Goal: Find specific page/section: Find specific page/section

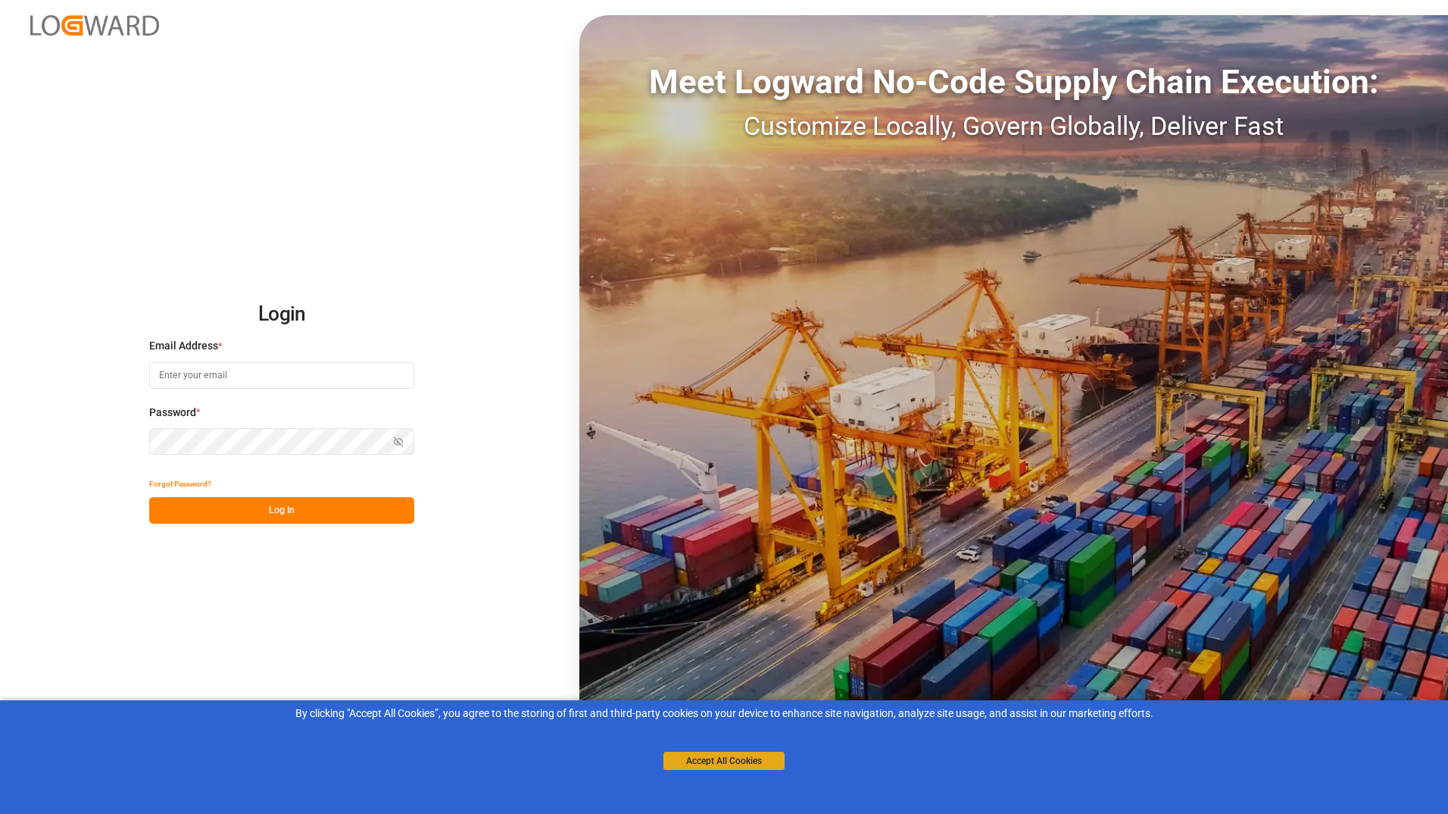
click at [682, 758] on button "Accept All Cookies" at bounding box center [724, 760] width 121 height 18
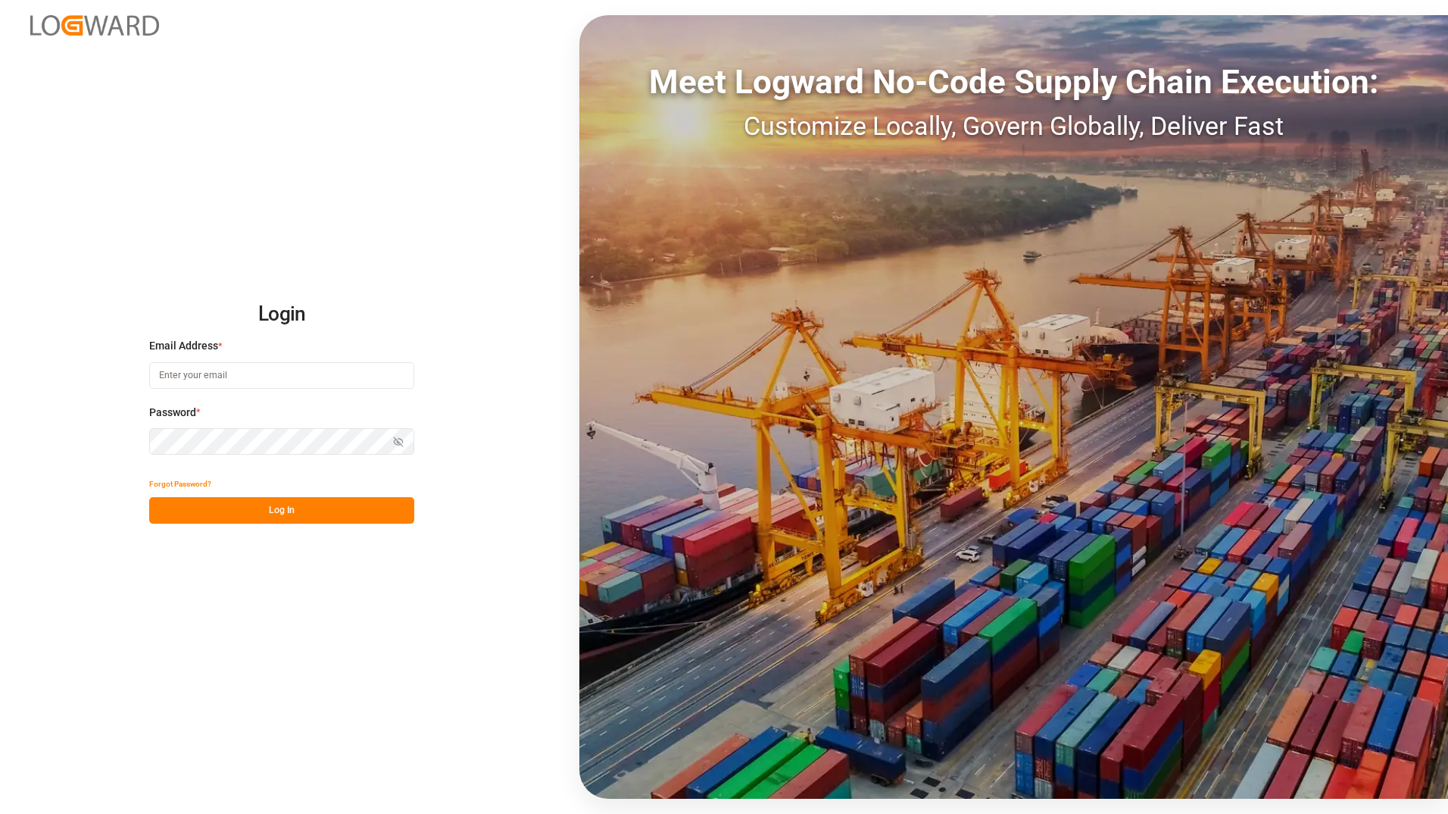
click at [211, 377] on input at bounding box center [281, 375] width 265 height 27
type input "[EMAIL_ADDRESS][DOMAIN_NAME]"
click at [307, 511] on button "Log In" at bounding box center [281, 510] width 265 height 27
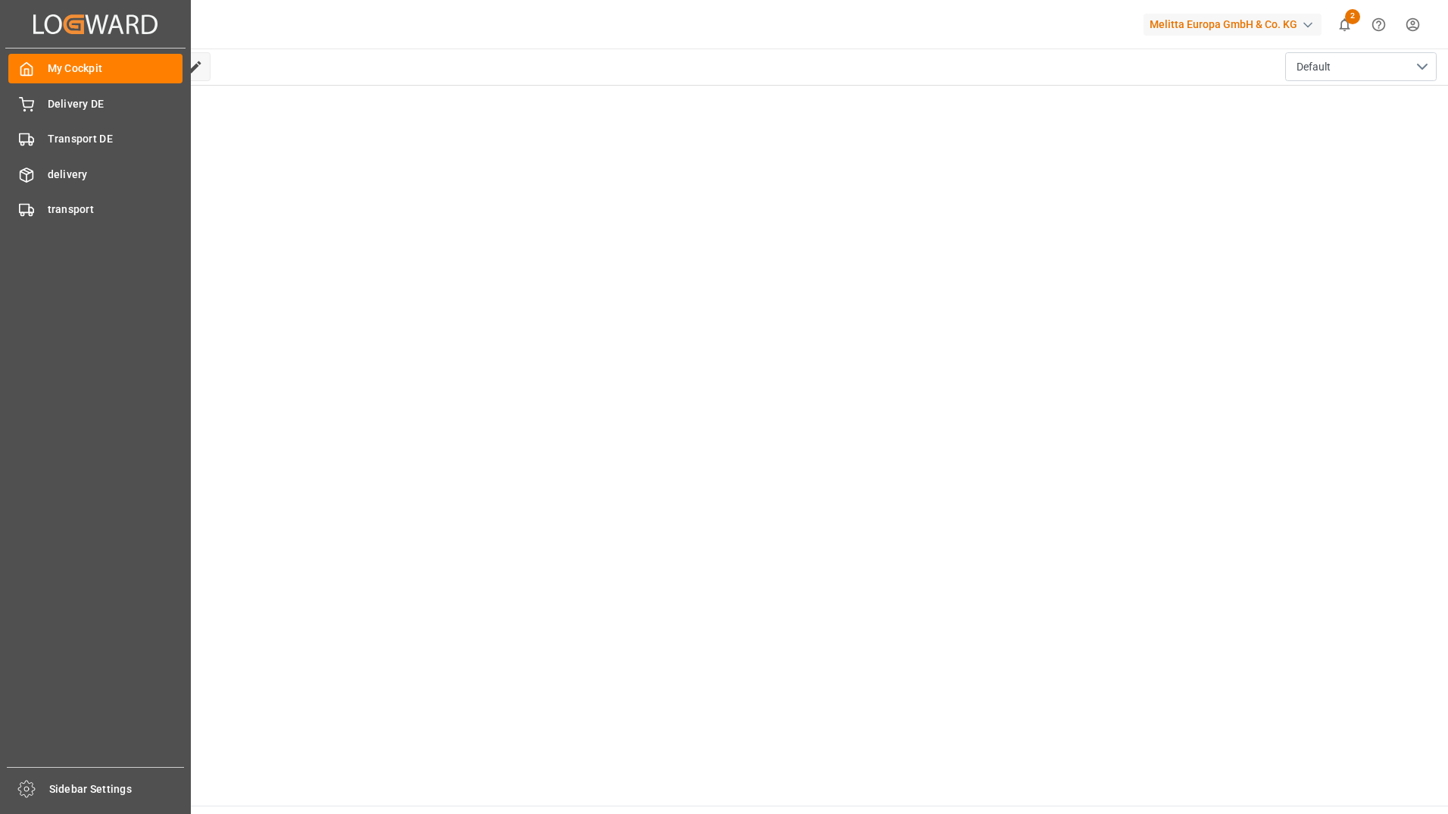
drag, startPoint x: 76, startPoint y: 110, endPoint x: 1226, endPoint y: 259, distance: 1160.2
click at [1226, 258] on main "Hello Cofresco ! Edit Cockpit Default" at bounding box center [750, 426] width 1397 height 757
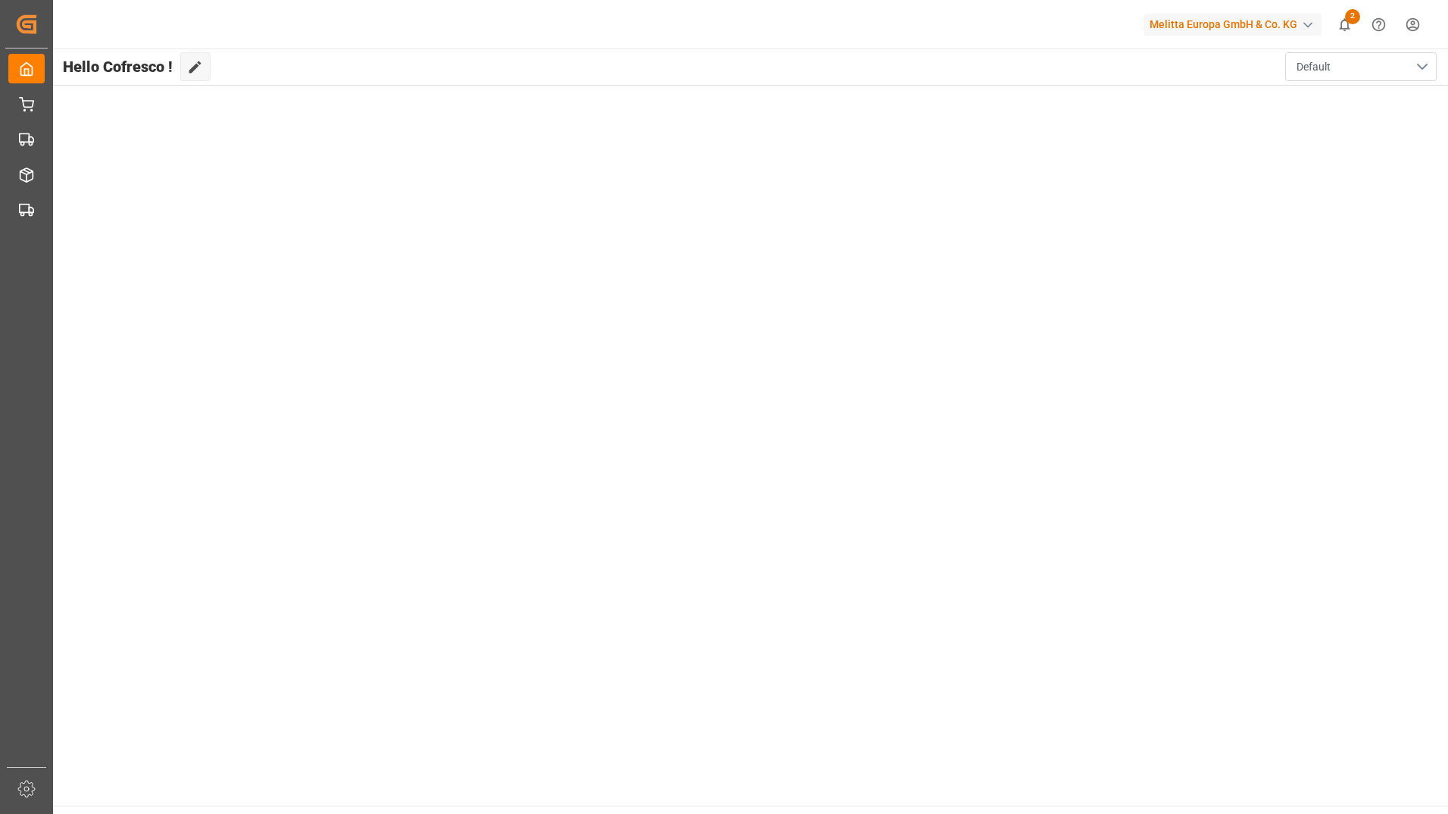
click at [1382, 59] on button "Default" at bounding box center [1360, 66] width 151 height 29
click at [1069, 167] on main "Hello Cofresco ! Edit Cockpit Default Default" at bounding box center [750, 426] width 1397 height 757
click at [1304, 23] on div "button" at bounding box center [1308, 24] width 15 height 15
click at [743, 214] on html "Created by potrace 1.15, written by [PERSON_NAME] [DATE]-[DATE] Created by potr…" at bounding box center [724, 407] width 1448 height 814
click at [1411, 30] on html "Created by potrace 1.15, written by [PERSON_NAME] [DATE]-[DATE] Created by potr…" at bounding box center [724, 407] width 1448 height 814
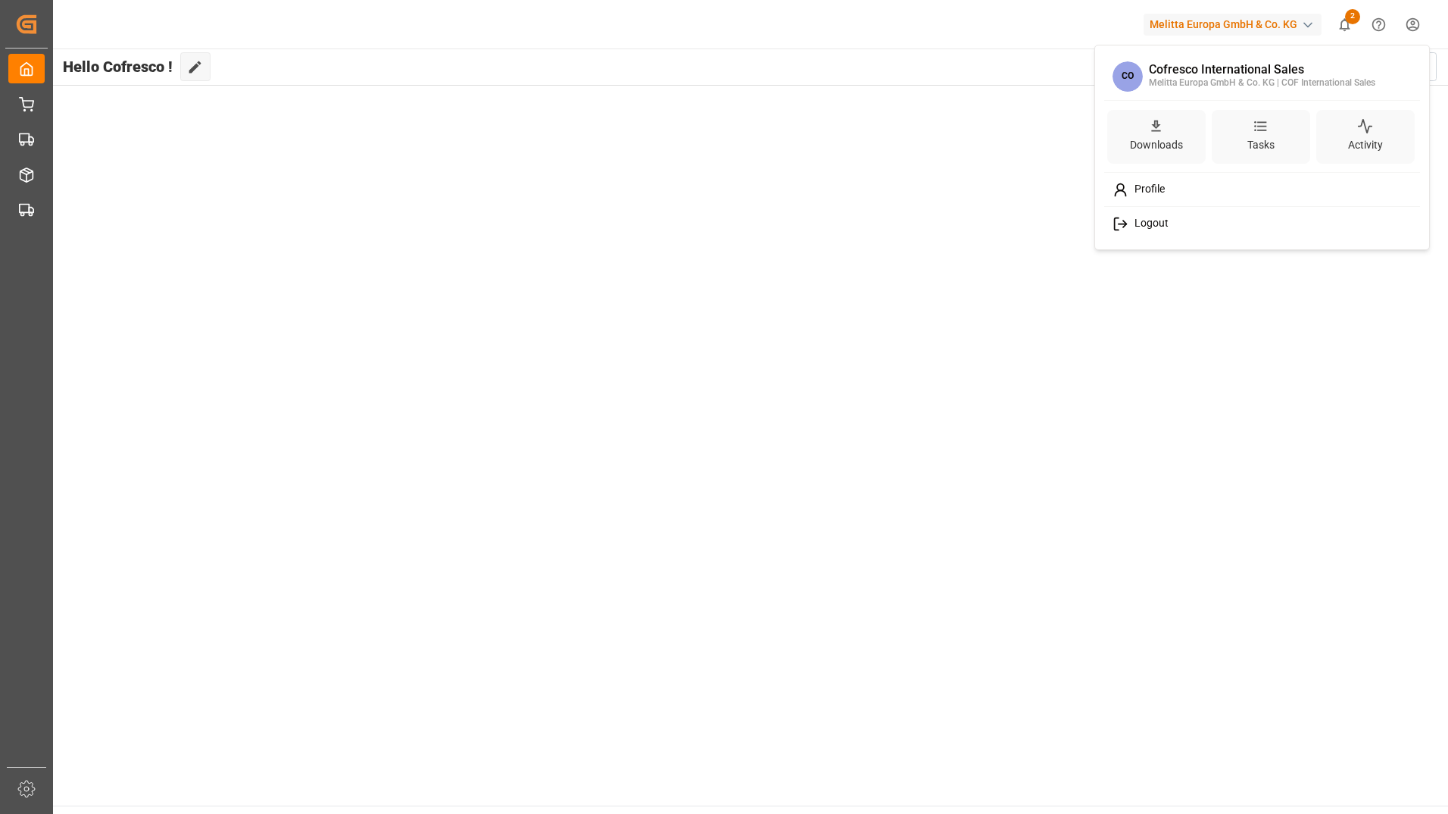
click at [461, 289] on html "Created by potrace 1.15, written by [PERSON_NAME] [DATE]-[DATE] Created by potr…" at bounding box center [724, 407] width 1448 height 814
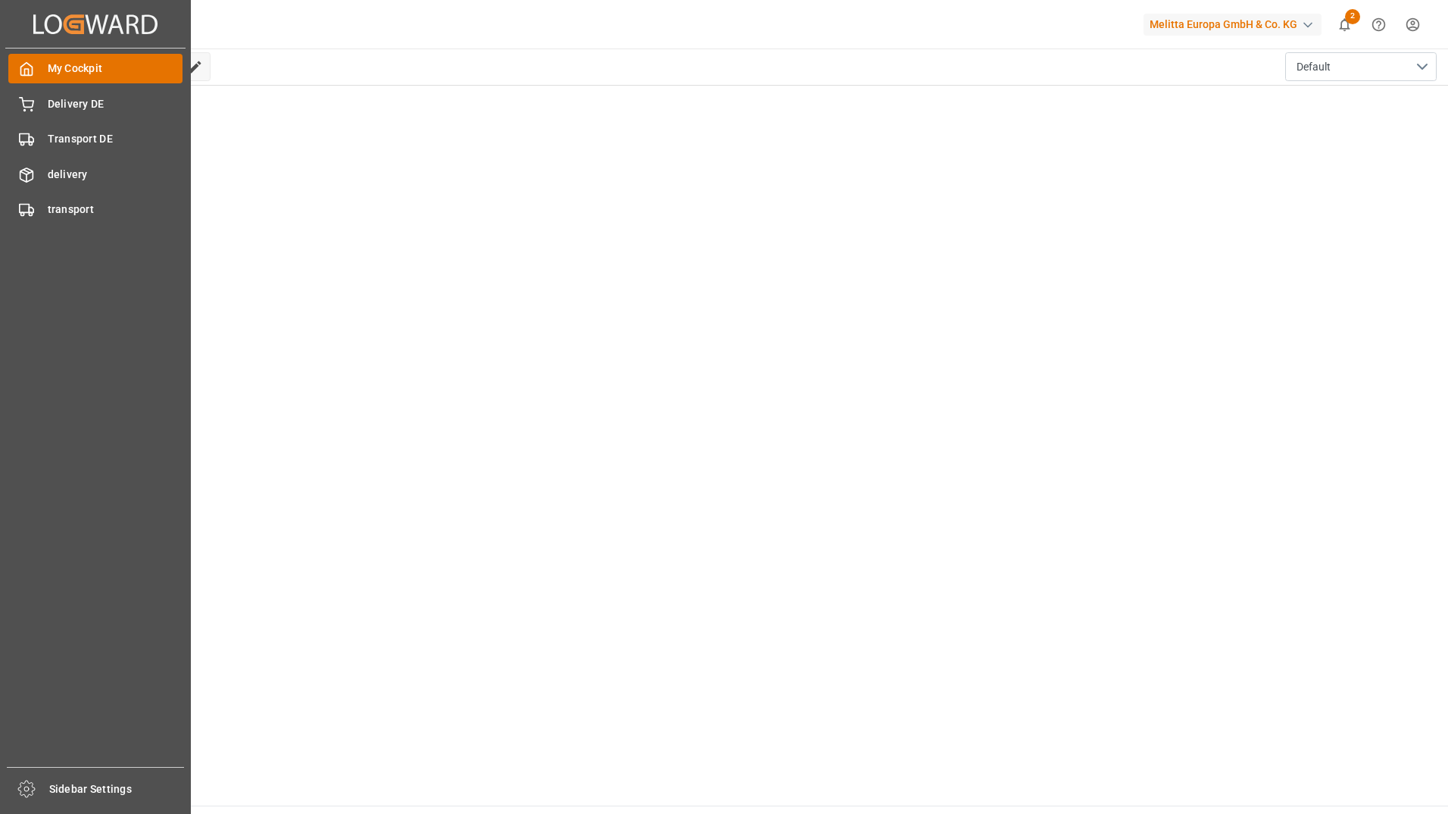
click at [72, 70] on span "My Cockpit" at bounding box center [116, 69] width 136 height 16
click at [30, 791] on icon at bounding box center [26, 788] width 18 height 18
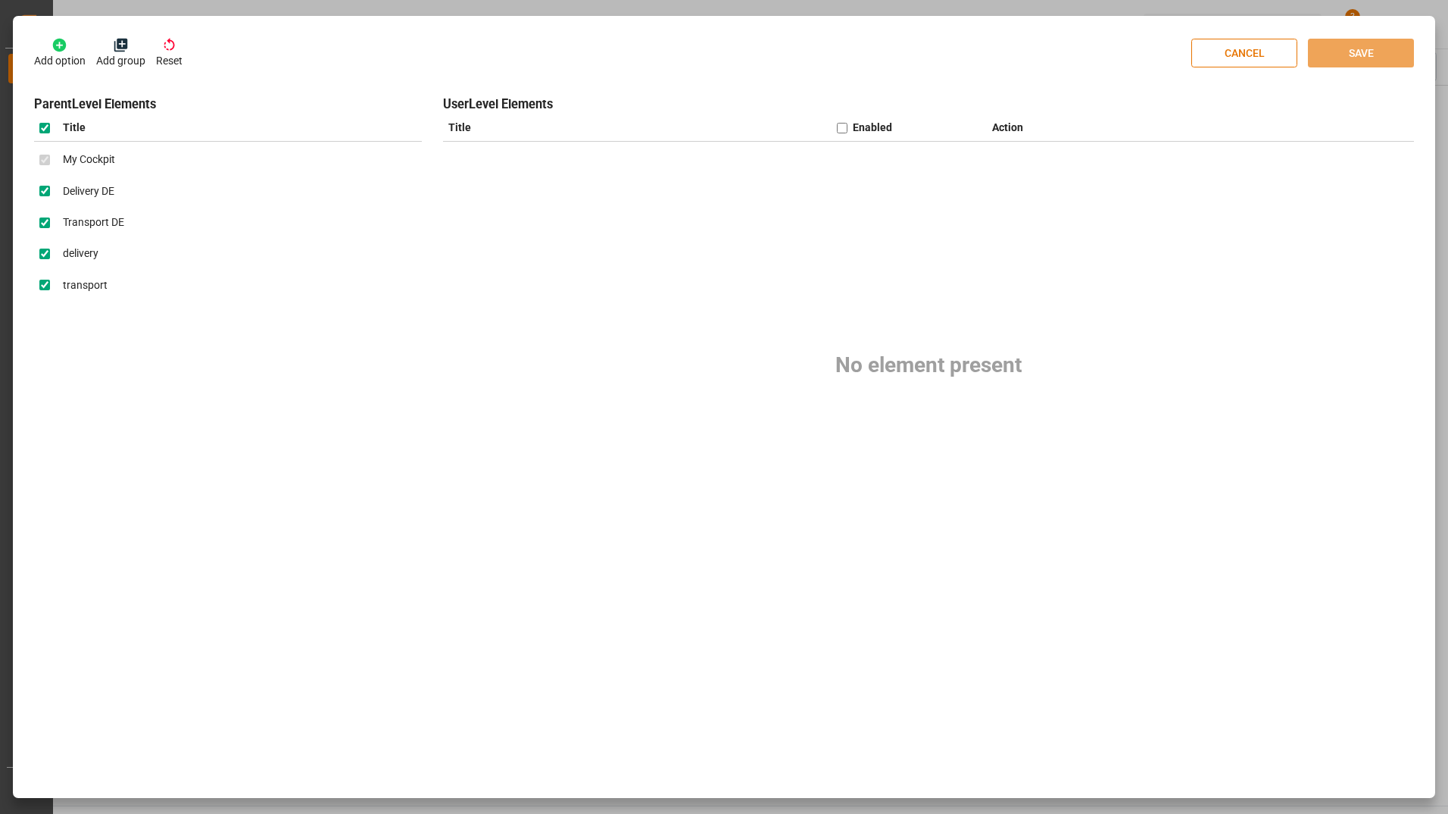
click at [123, 46] on icon at bounding box center [121, 46] width 14 height 14
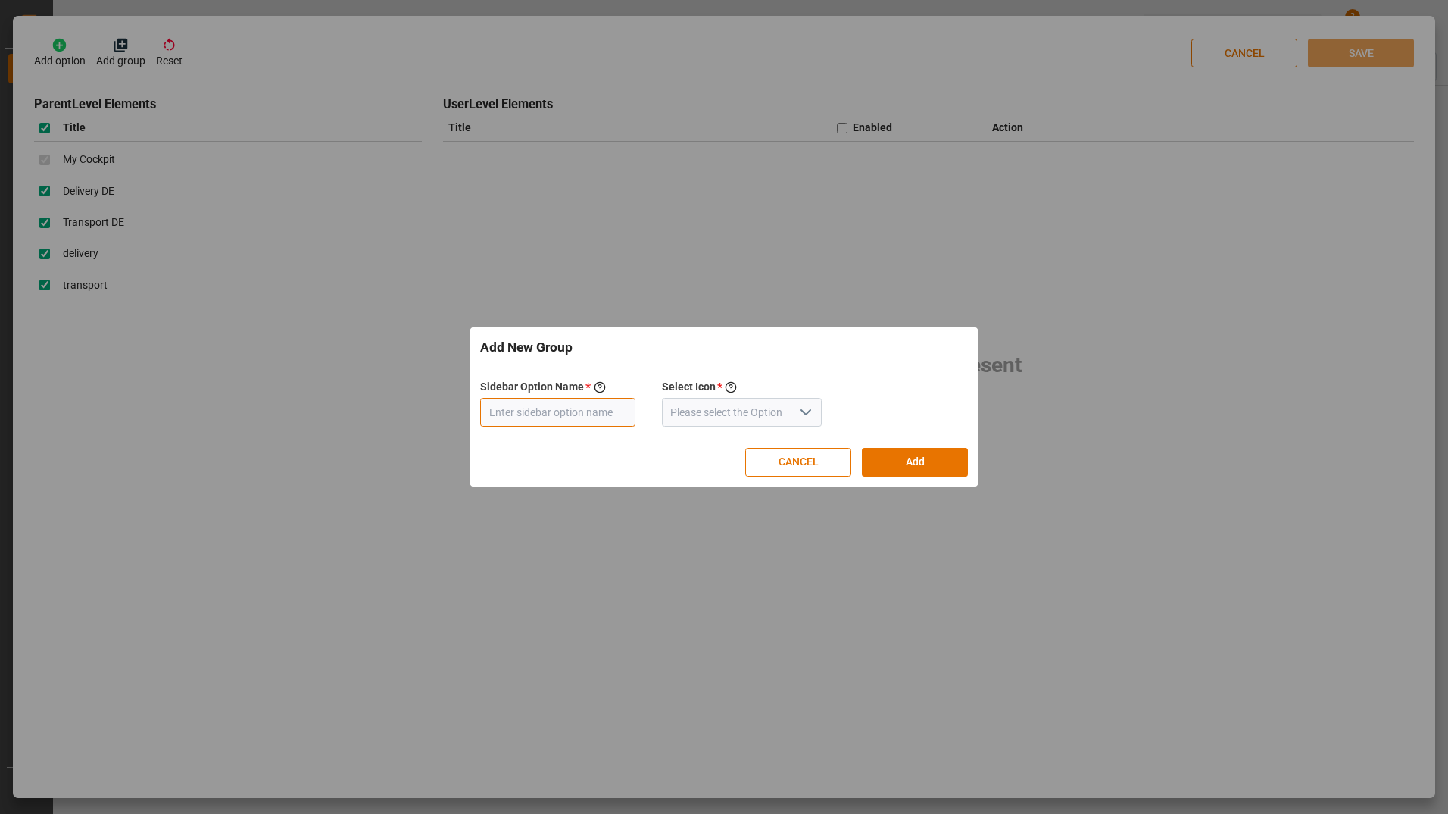
click at [602, 413] on input "text" at bounding box center [557, 412] width 155 height 29
click at [682, 406] on input at bounding box center [742, 412] width 161 height 29
click at [797, 414] on icon "open menu" at bounding box center [806, 412] width 18 height 18
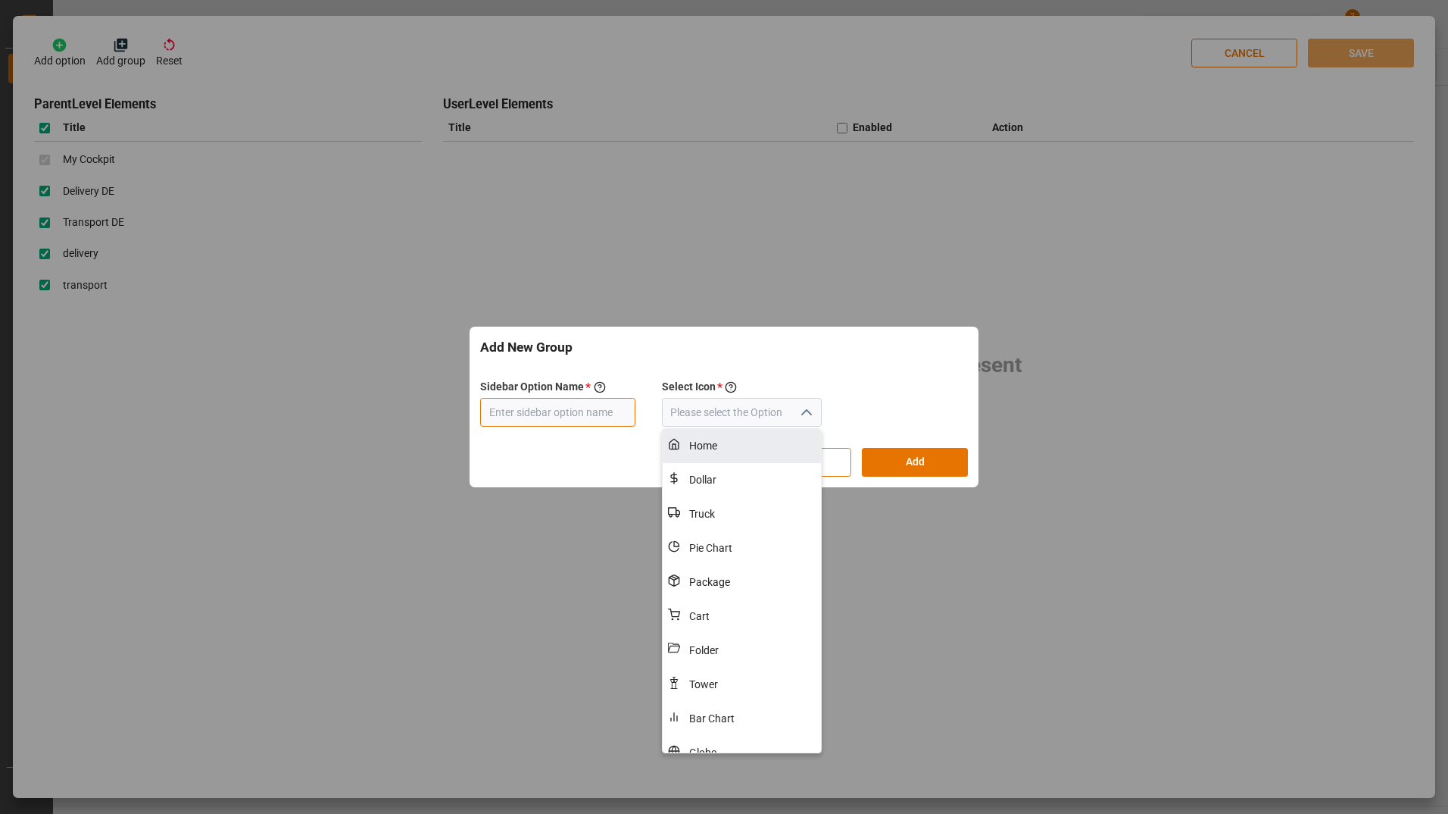
click at [579, 417] on input "text" at bounding box center [557, 412] width 155 height 29
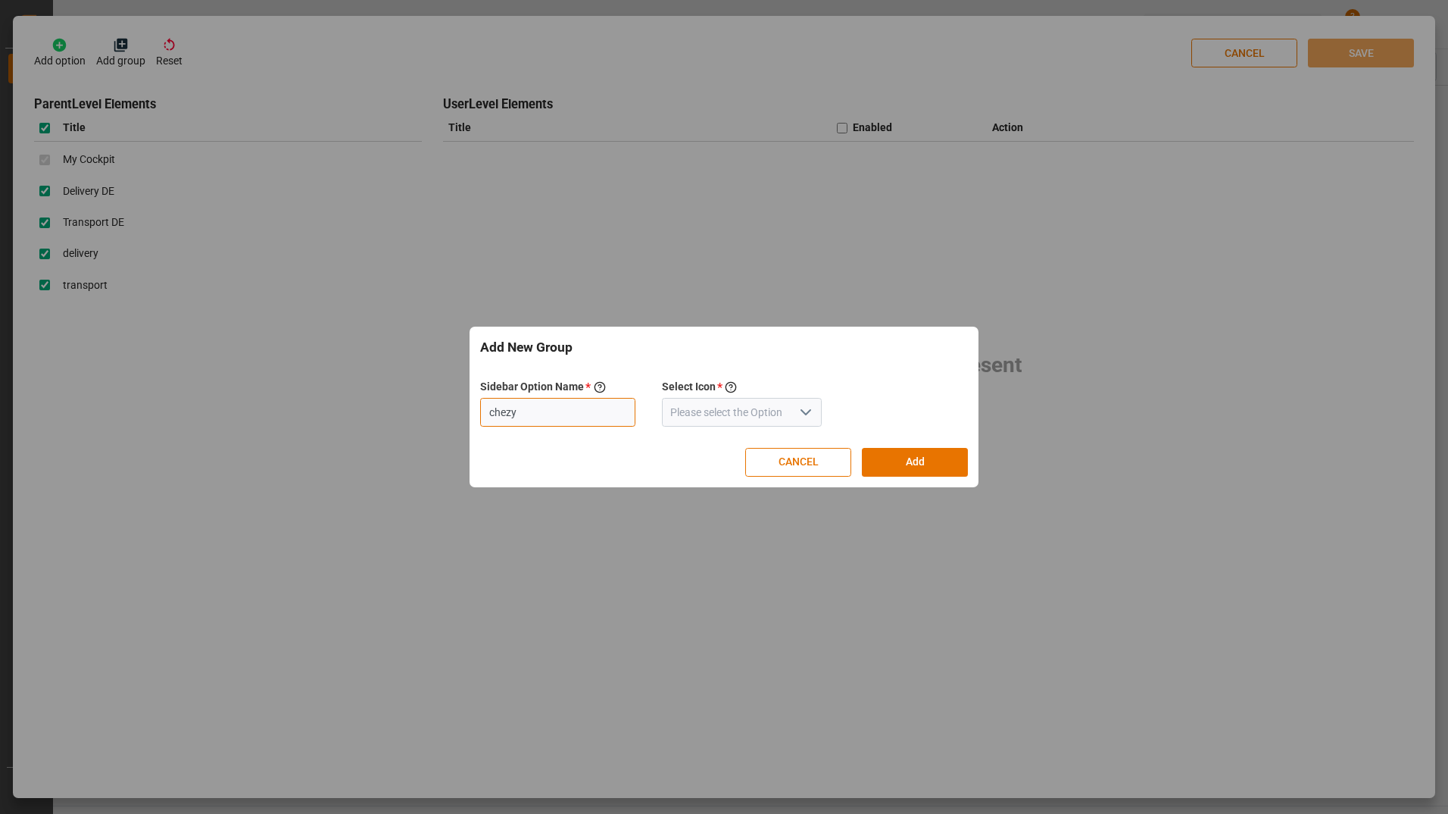
type input "chezy"
click at [941, 467] on button "Add" at bounding box center [915, 462] width 106 height 29
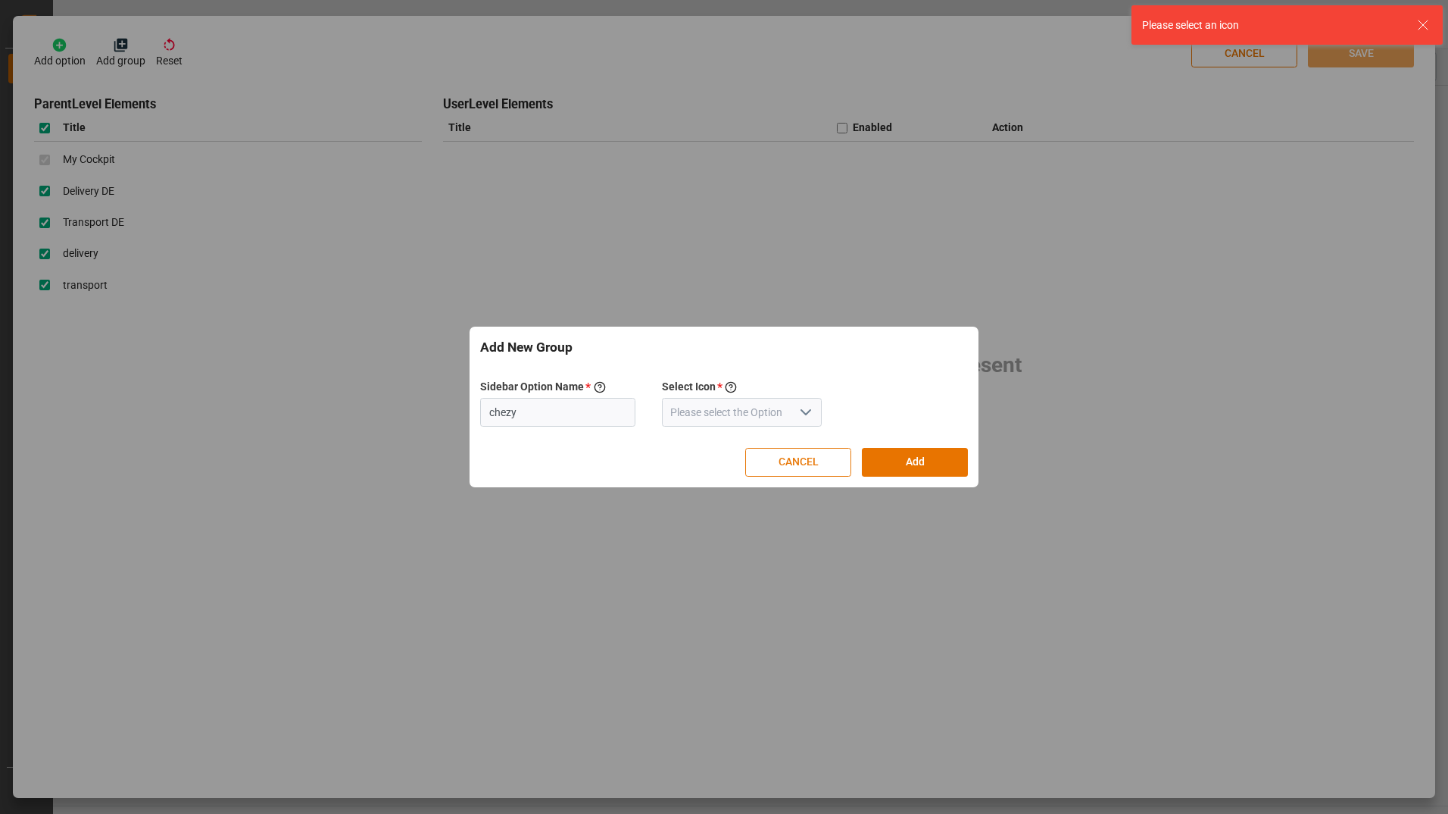
click at [784, 460] on button "CANCEL" at bounding box center [798, 462] width 106 height 29
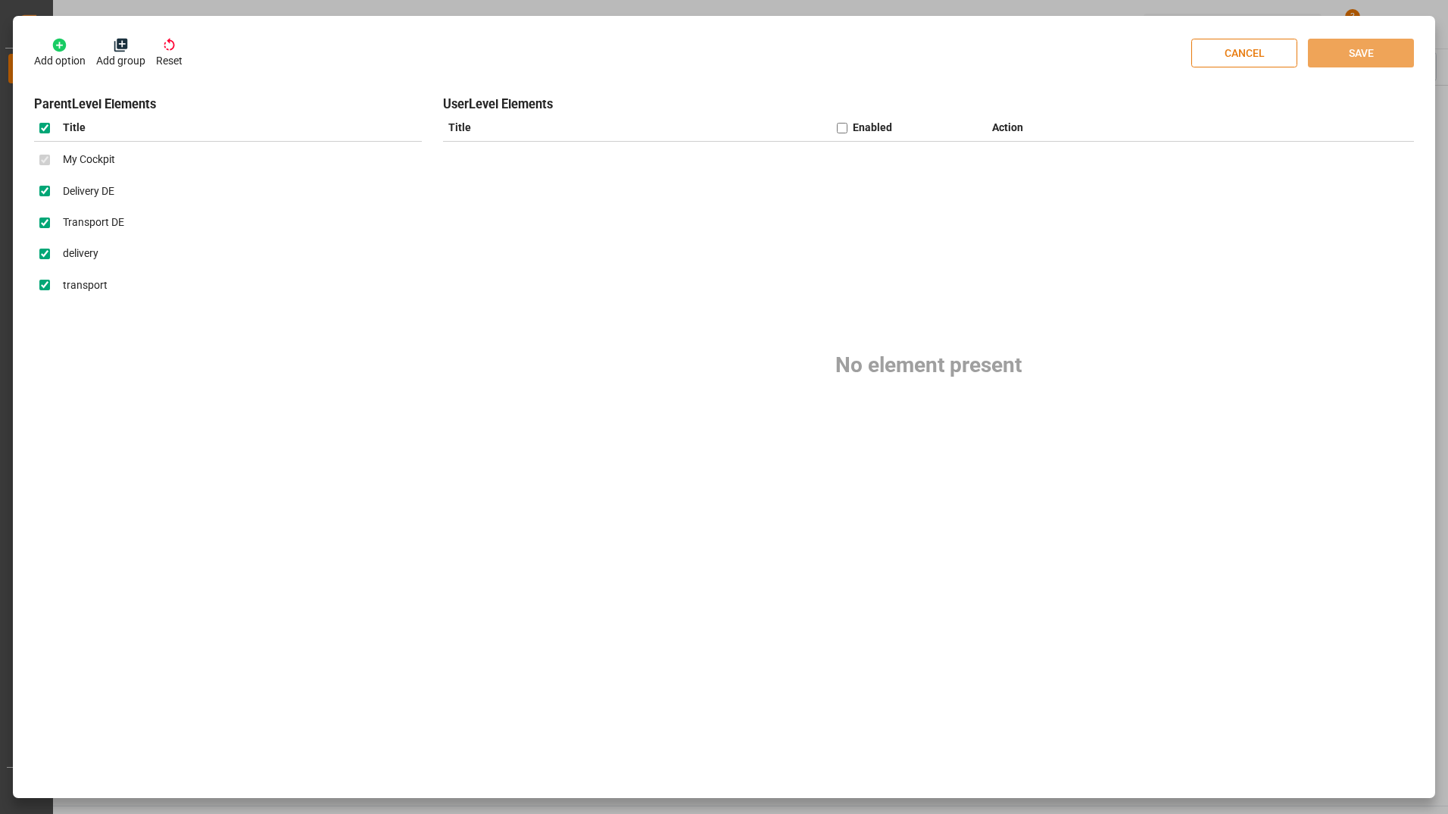
click at [1264, 45] on button "CANCEL" at bounding box center [1245, 53] width 106 height 29
checkbox input "false"
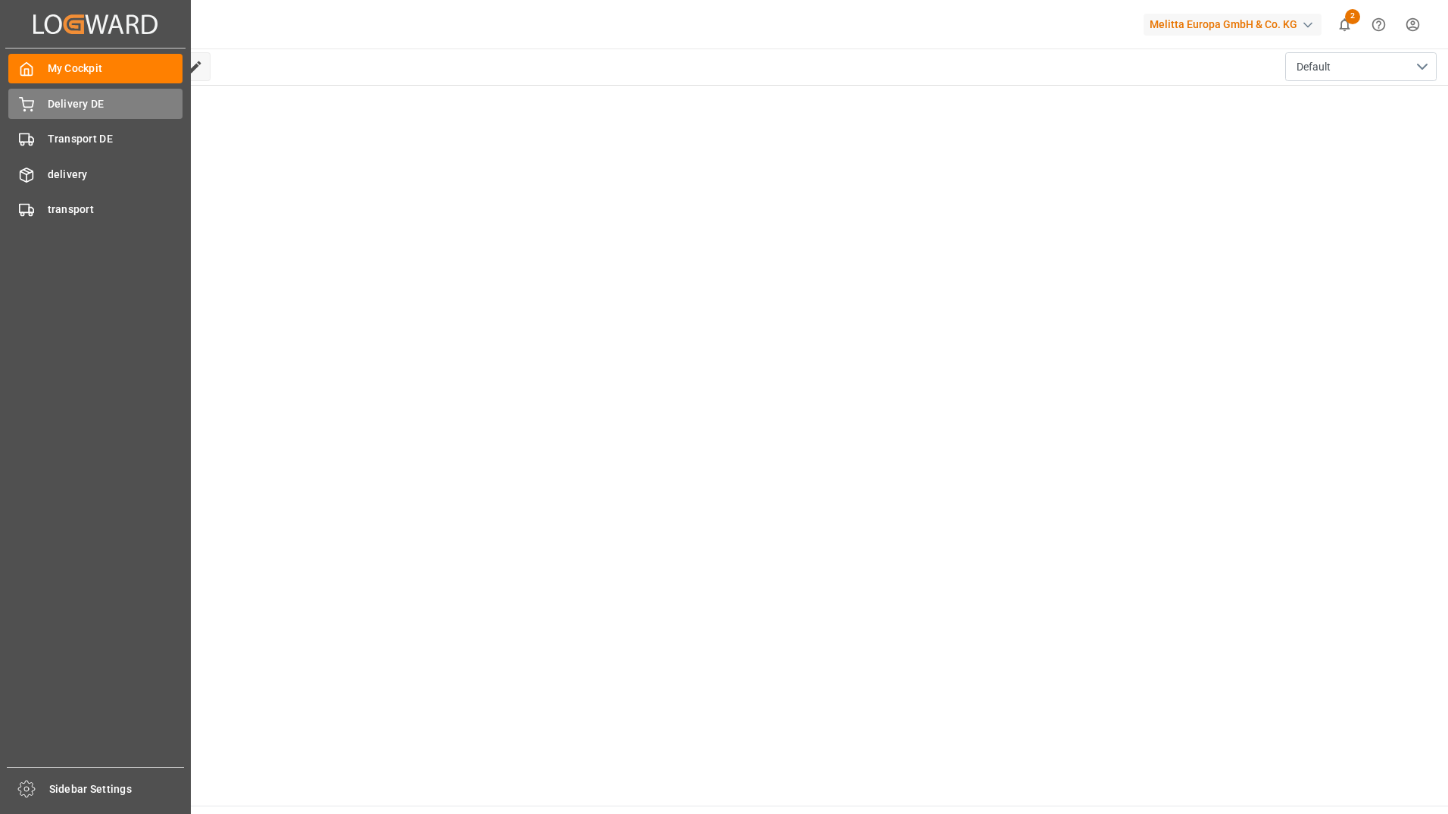
click at [88, 111] on span "Delivery DE" at bounding box center [116, 104] width 136 height 16
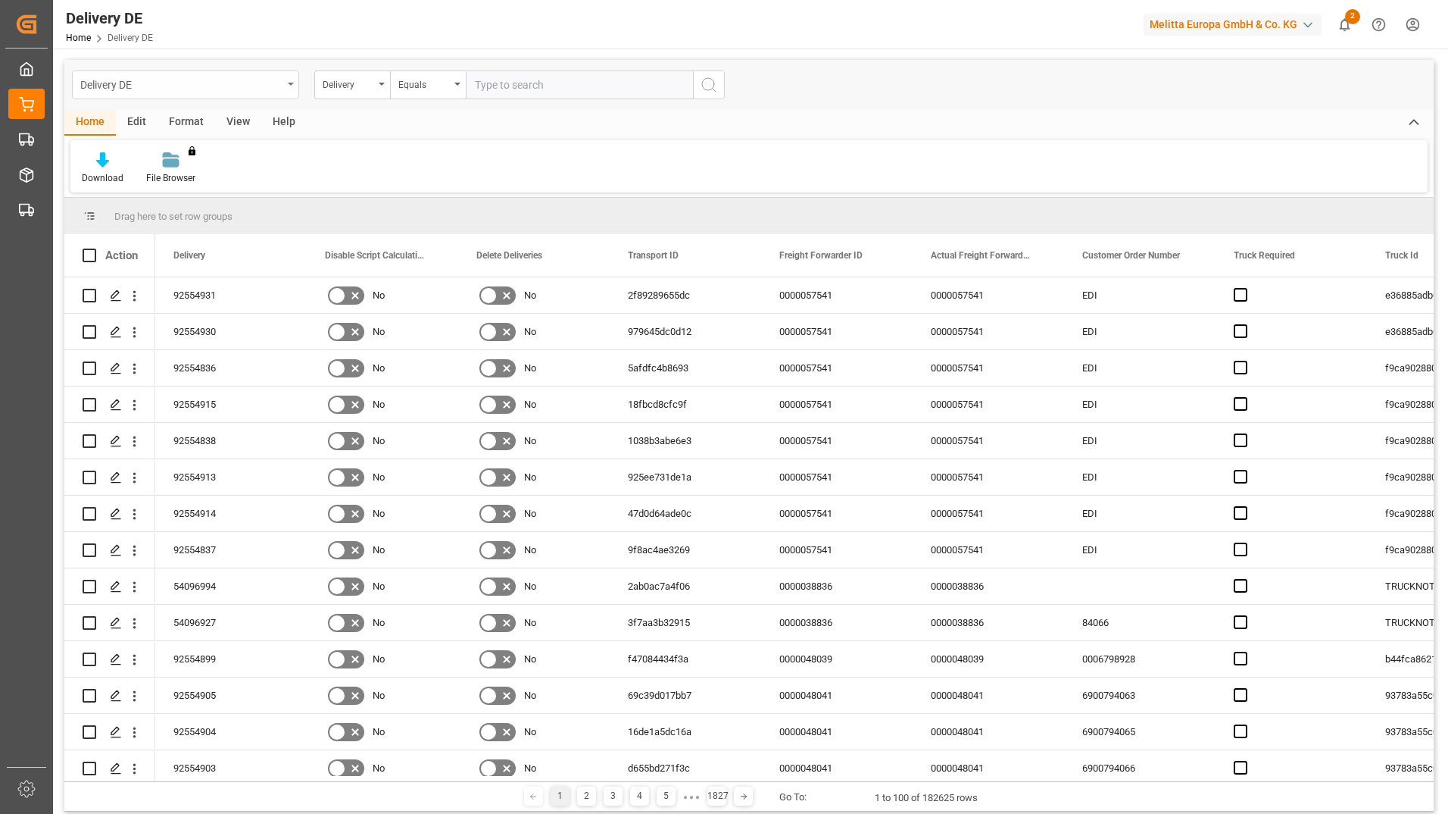
click at [285, 89] on div "Delivery DE" at bounding box center [185, 84] width 227 height 29
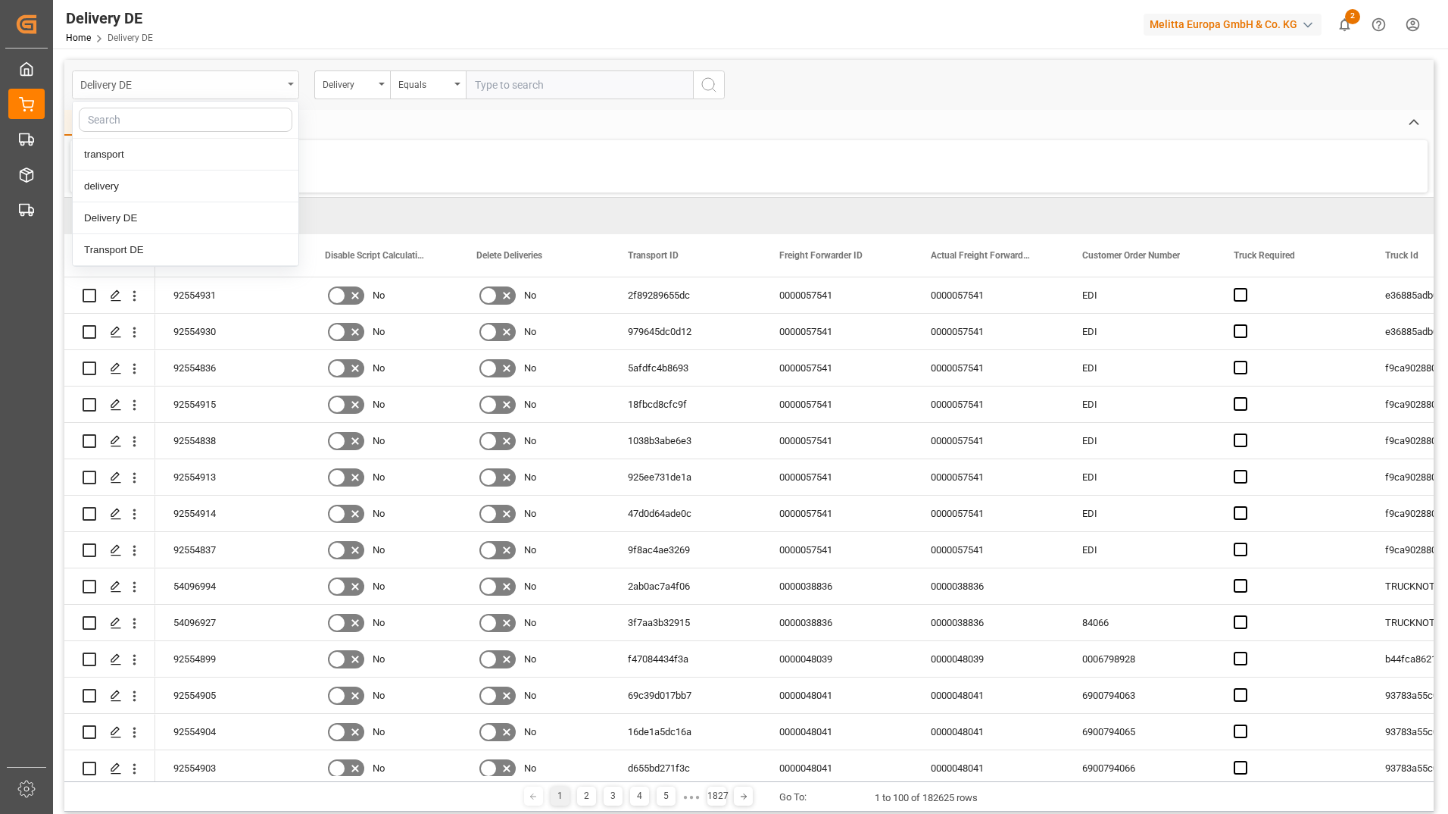
click at [285, 89] on div "Delivery DE" at bounding box center [185, 84] width 227 height 29
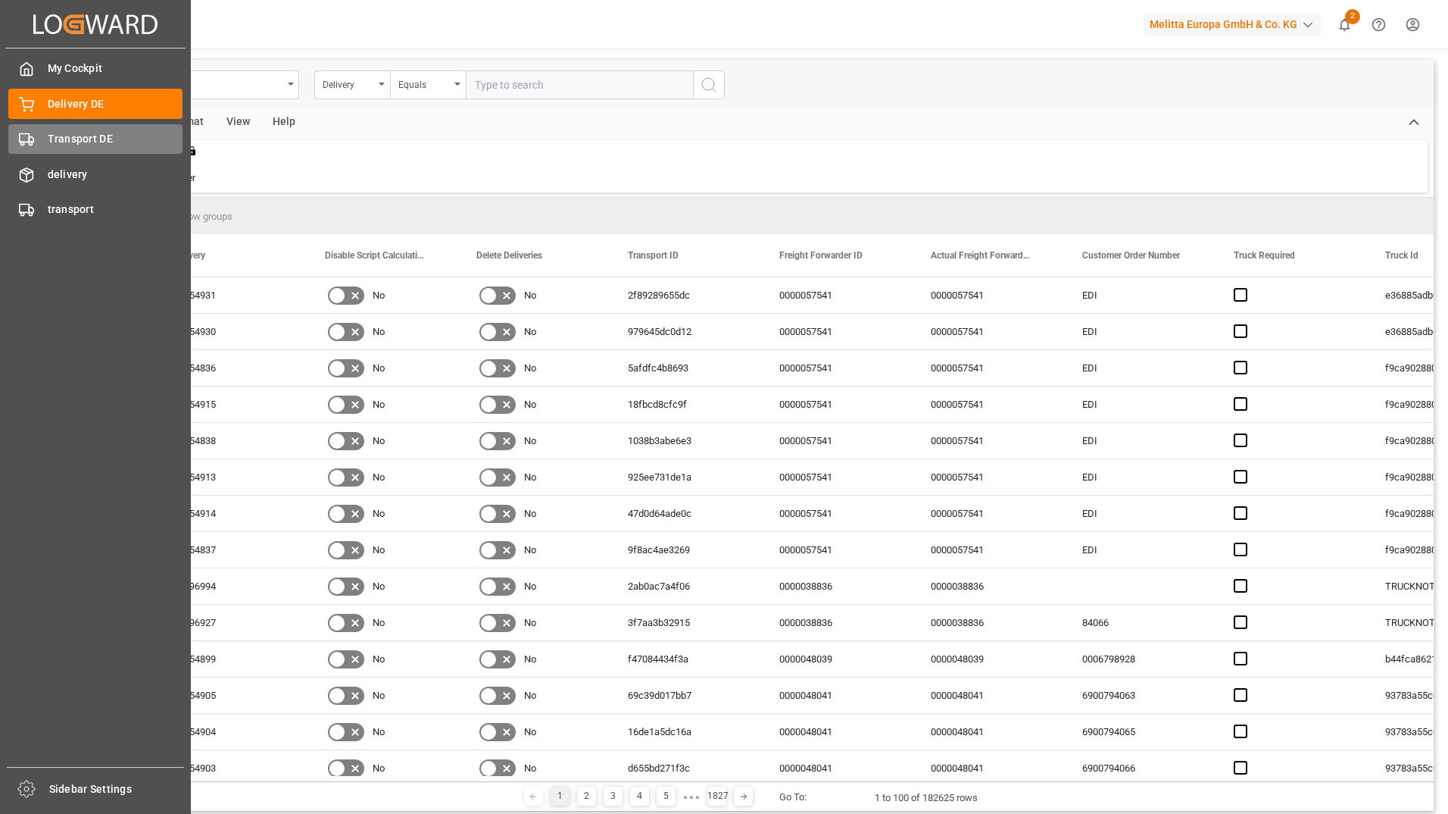
click at [52, 139] on span "Transport DE" at bounding box center [116, 139] width 136 height 16
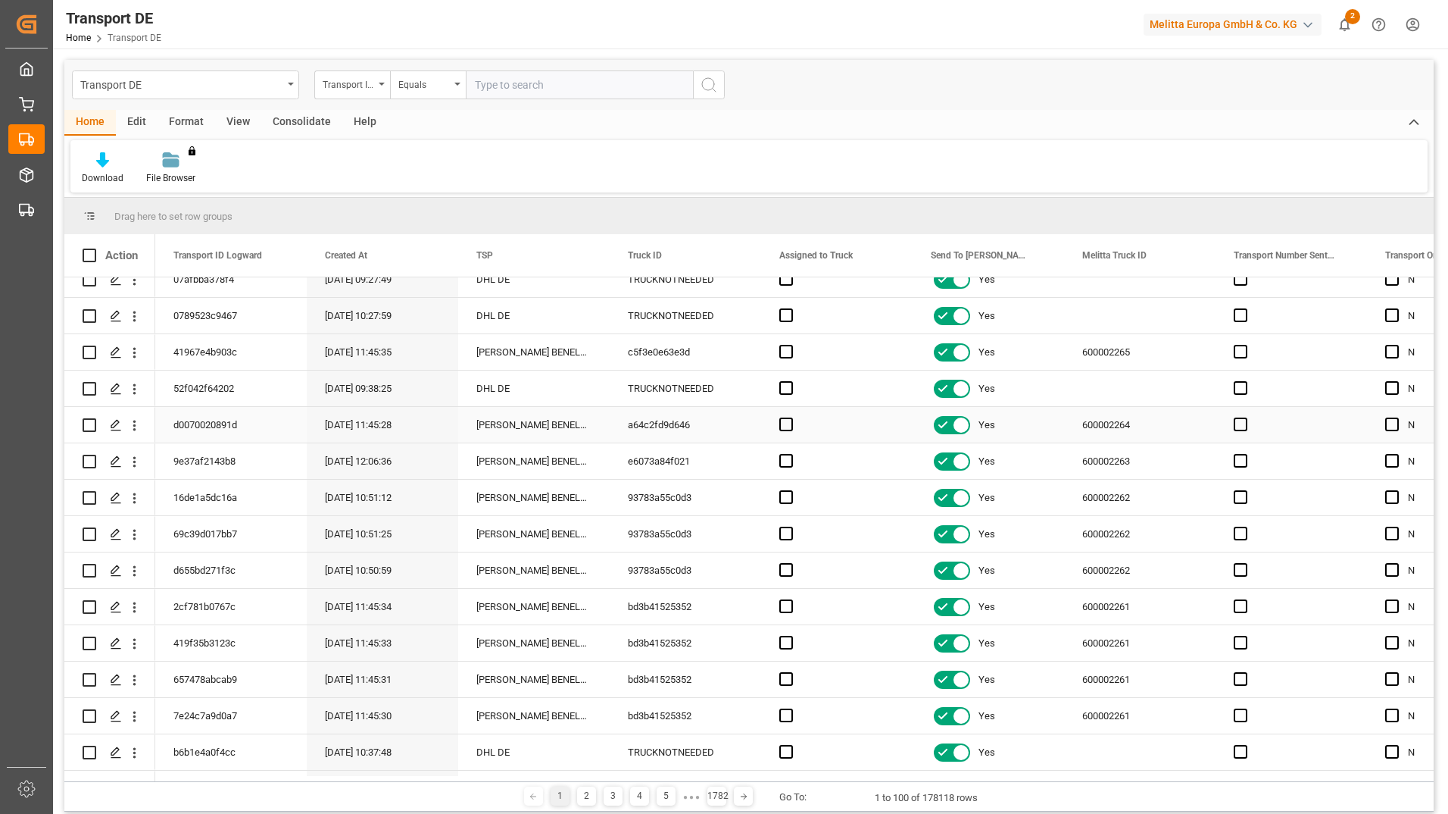
scroll to position [985, 0]
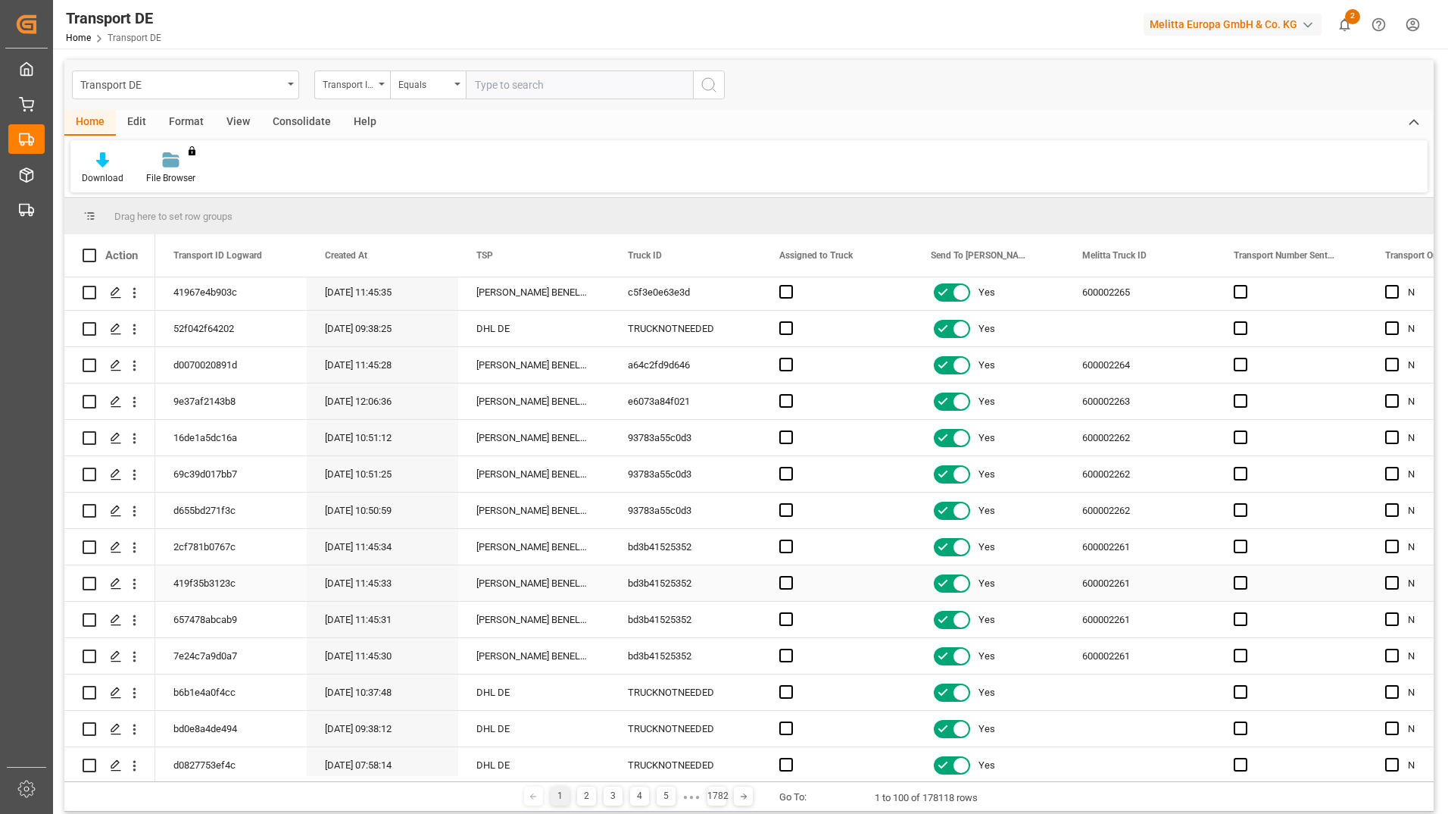
click at [481, 586] on div "[PERSON_NAME] BENELUX" at bounding box center [533, 583] width 151 height 36
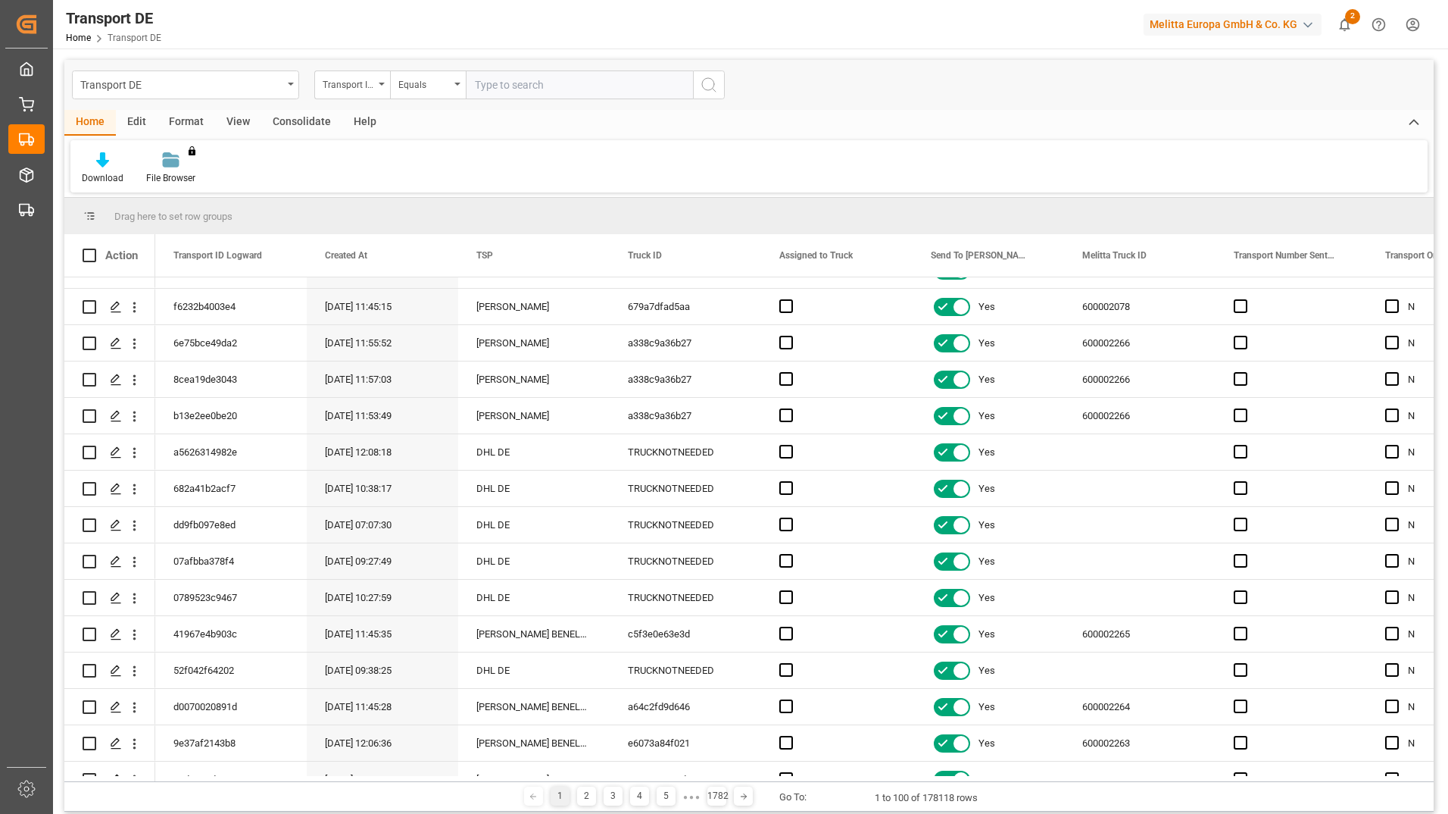
scroll to position [0, 0]
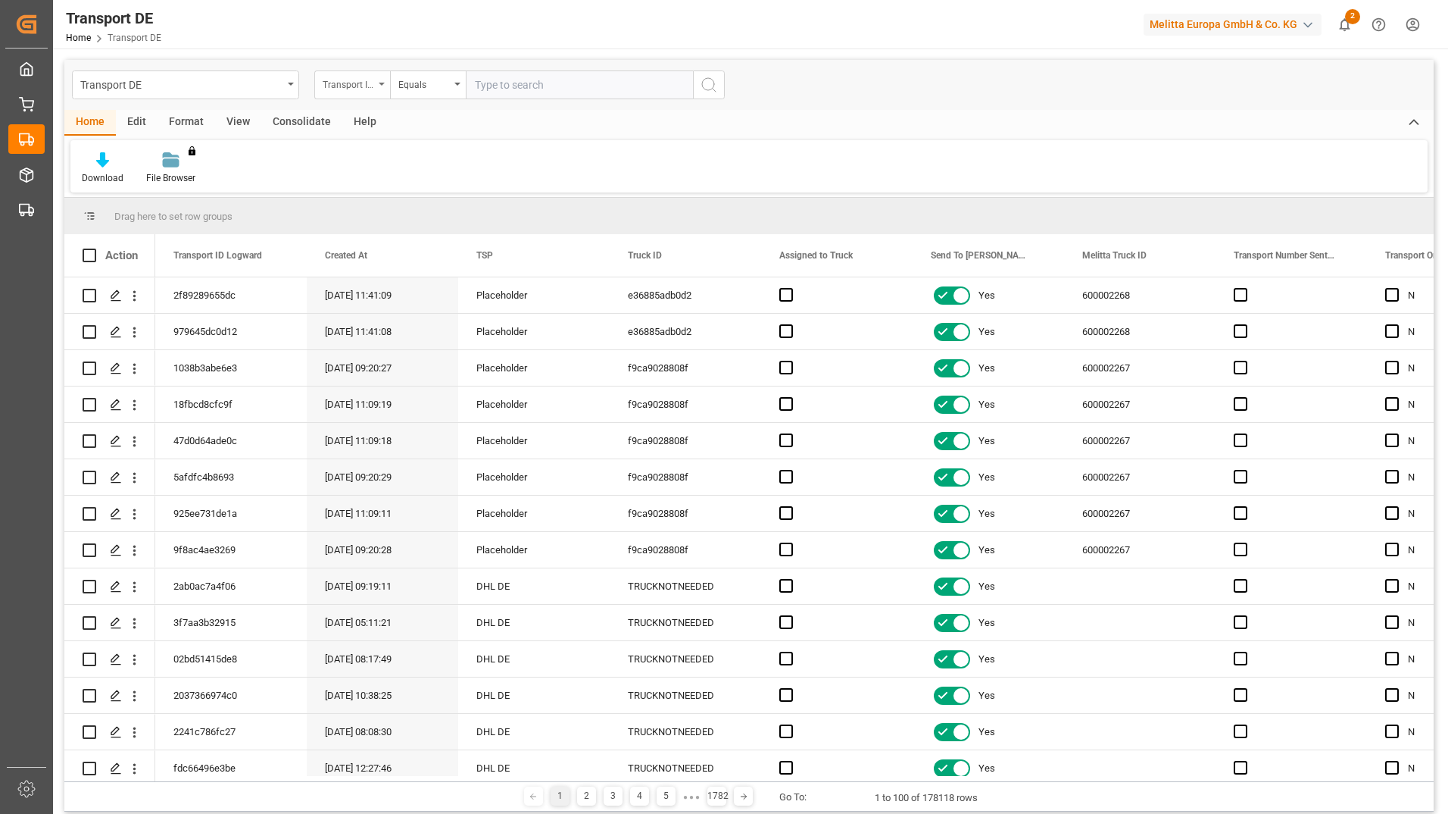
click at [384, 86] on div "Transport ID Logward" at bounding box center [352, 84] width 76 height 29
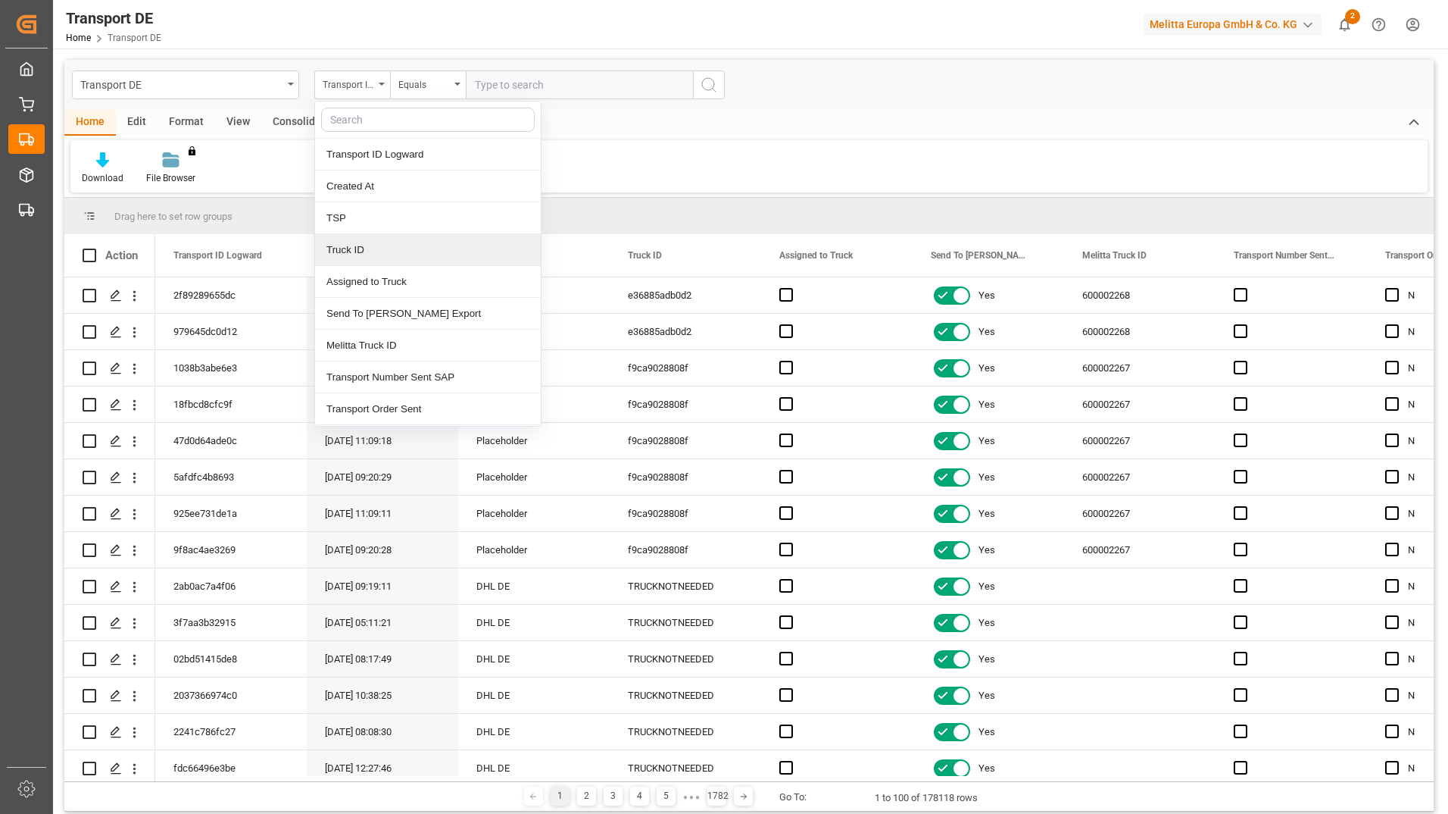
click at [376, 248] on div "Truck ID" at bounding box center [428, 250] width 226 height 32
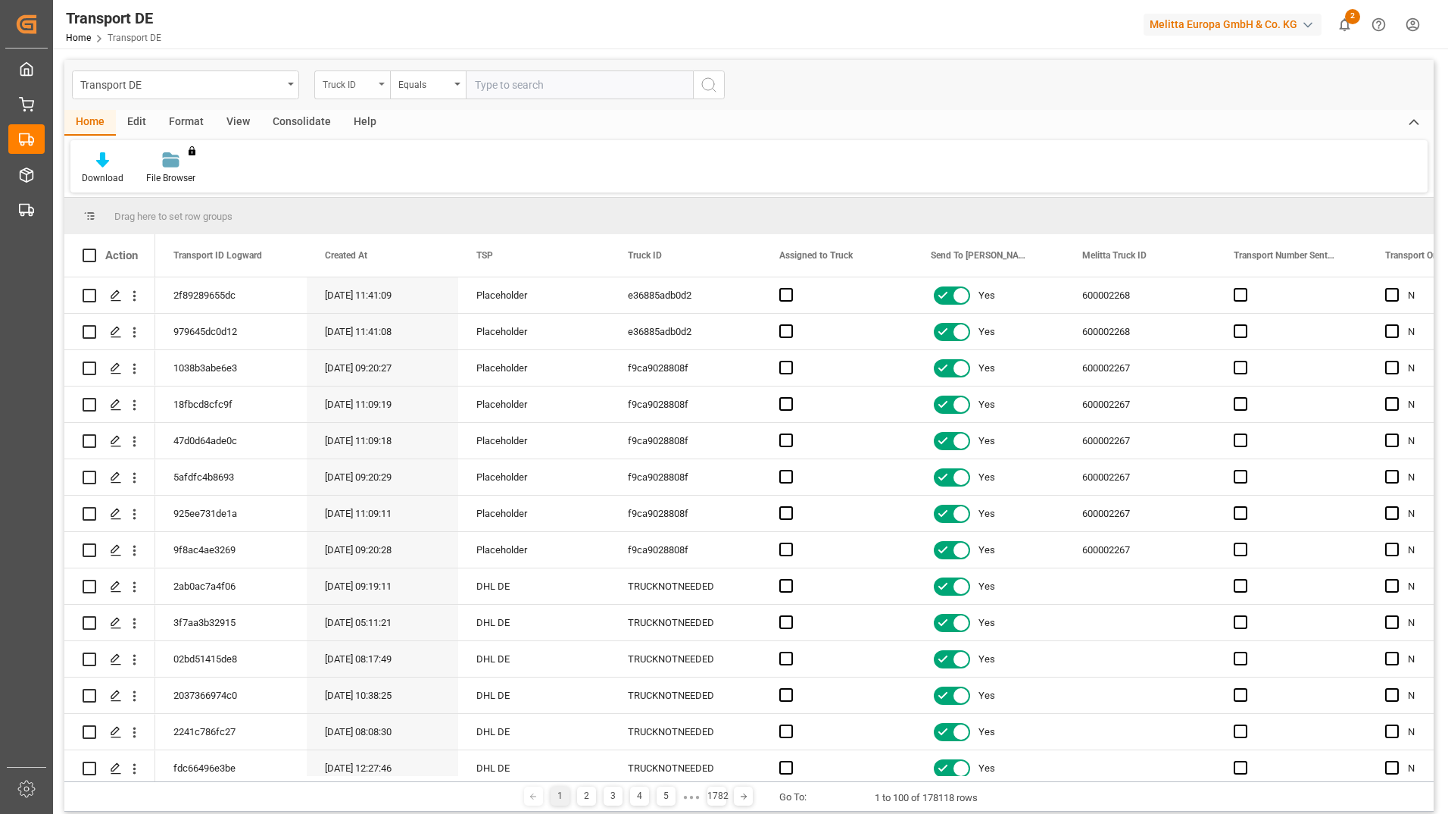
click at [381, 79] on div "Truck ID" at bounding box center [352, 84] width 76 height 29
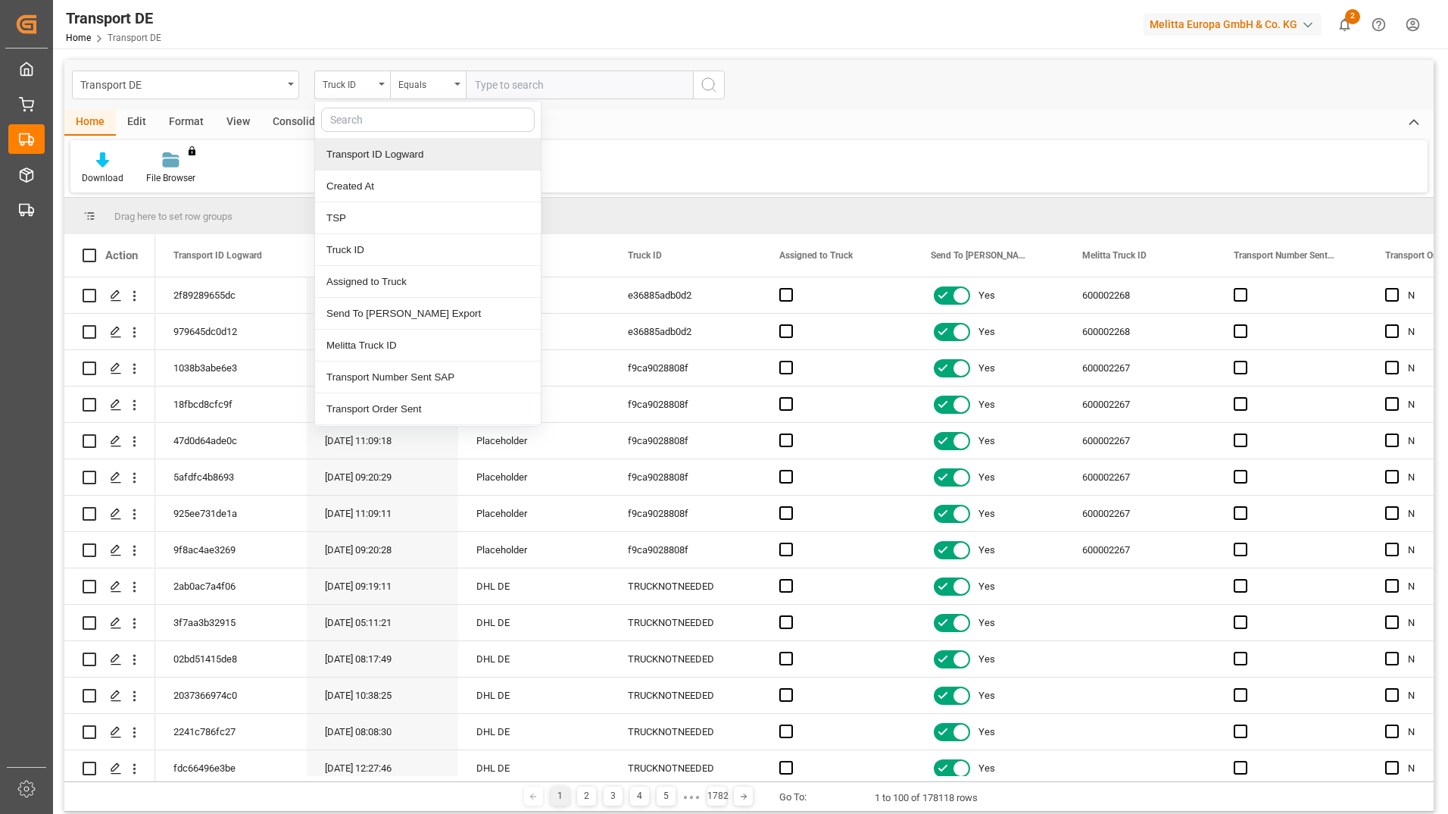
click at [379, 161] on div "Transport ID Logward" at bounding box center [428, 155] width 226 height 32
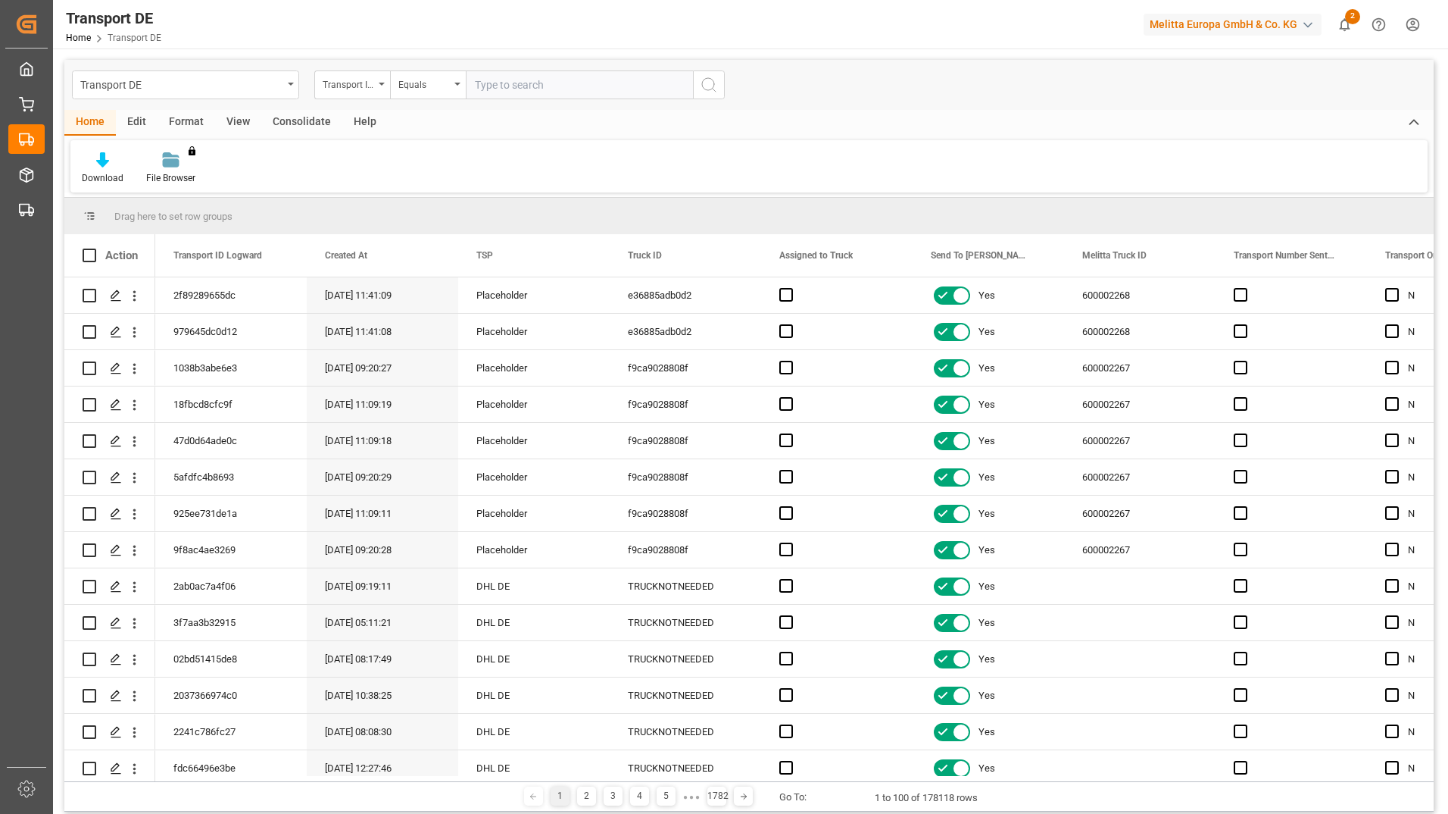
click at [672, 139] on div "Home Edit Format View Consolidate Help Download File Browser You don't have per…" at bounding box center [749, 151] width 1370 height 83
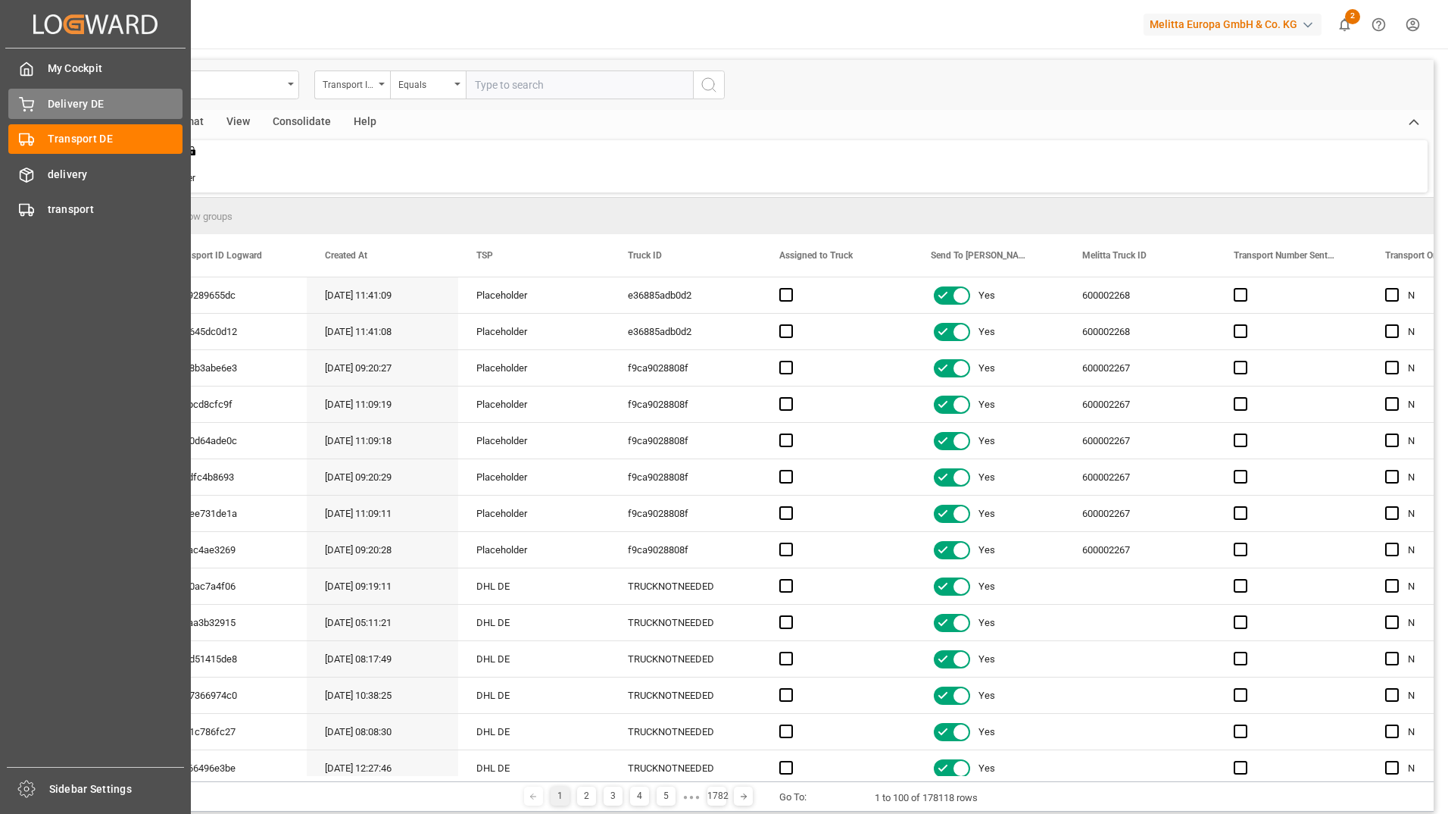
click at [30, 102] on icon at bounding box center [26, 104] width 15 height 15
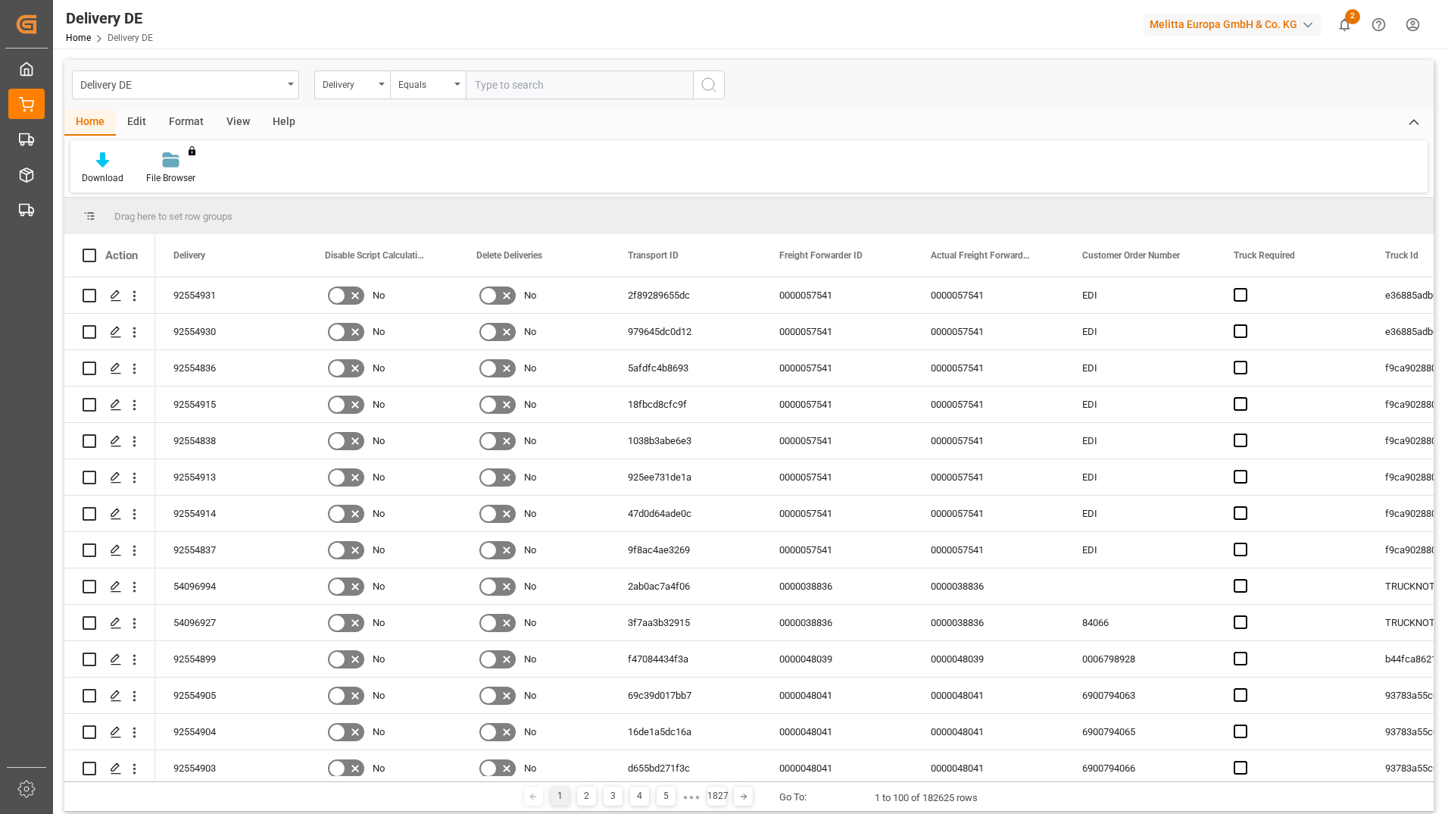
click at [527, 88] on input "text" at bounding box center [579, 84] width 227 height 29
type input "pomona"
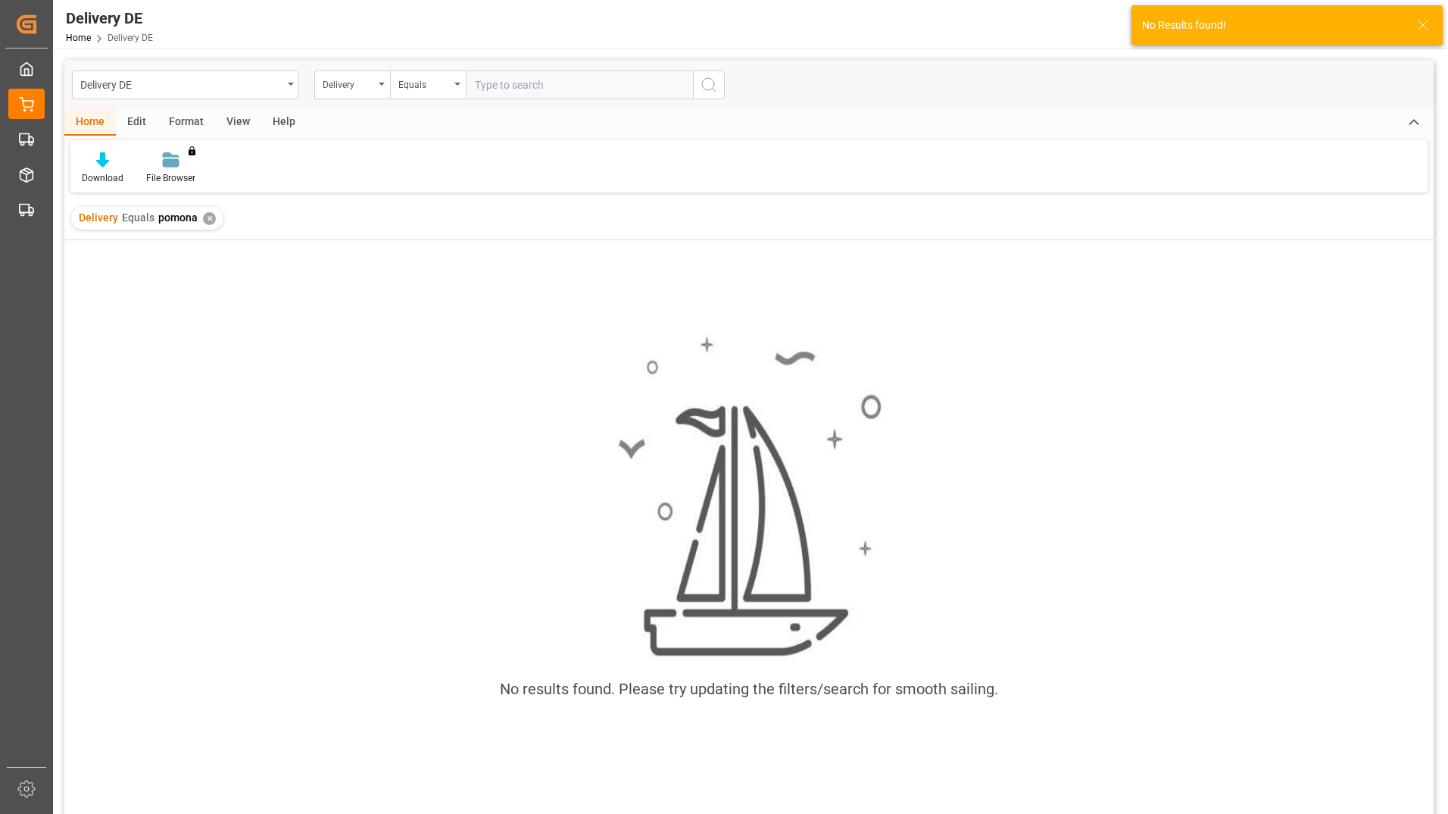
click at [207, 217] on div "✕" at bounding box center [209, 218] width 13 height 13
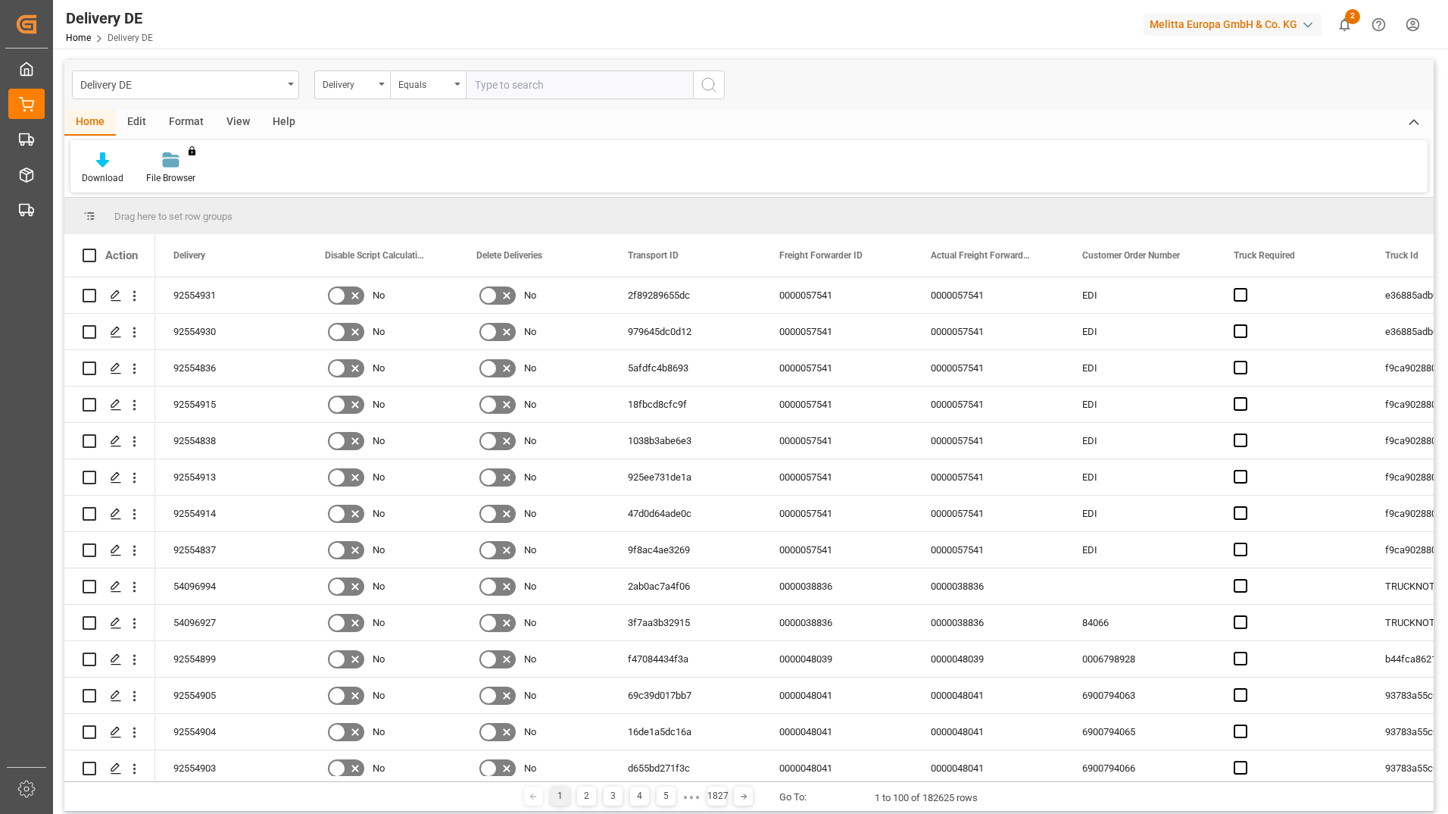
click at [525, 86] on input "text" at bounding box center [579, 84] width 227 height 29
type input "fr"
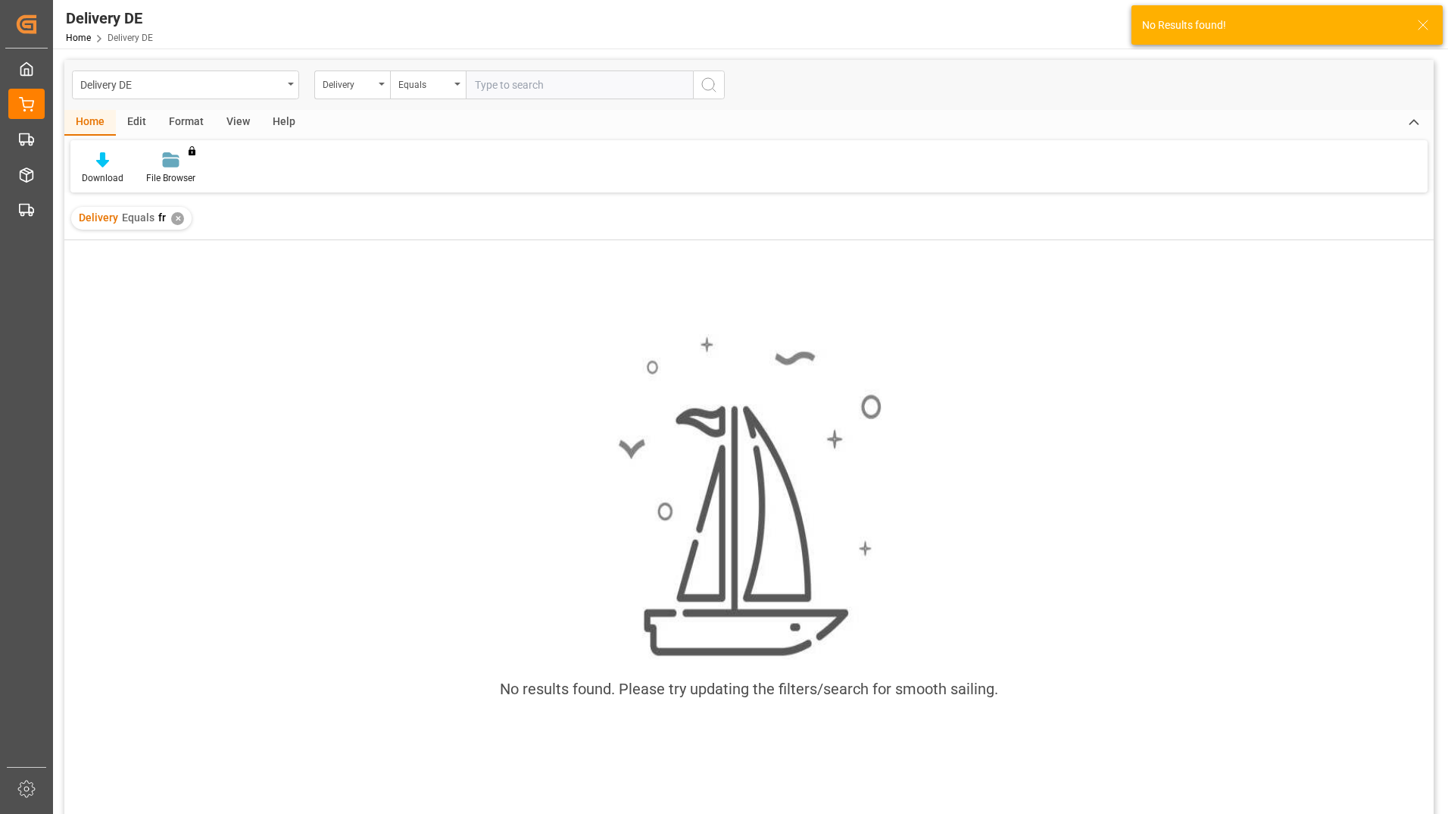
click at [177, 214] on div "✕" at bounding box center [177, 218] width 13 height 13
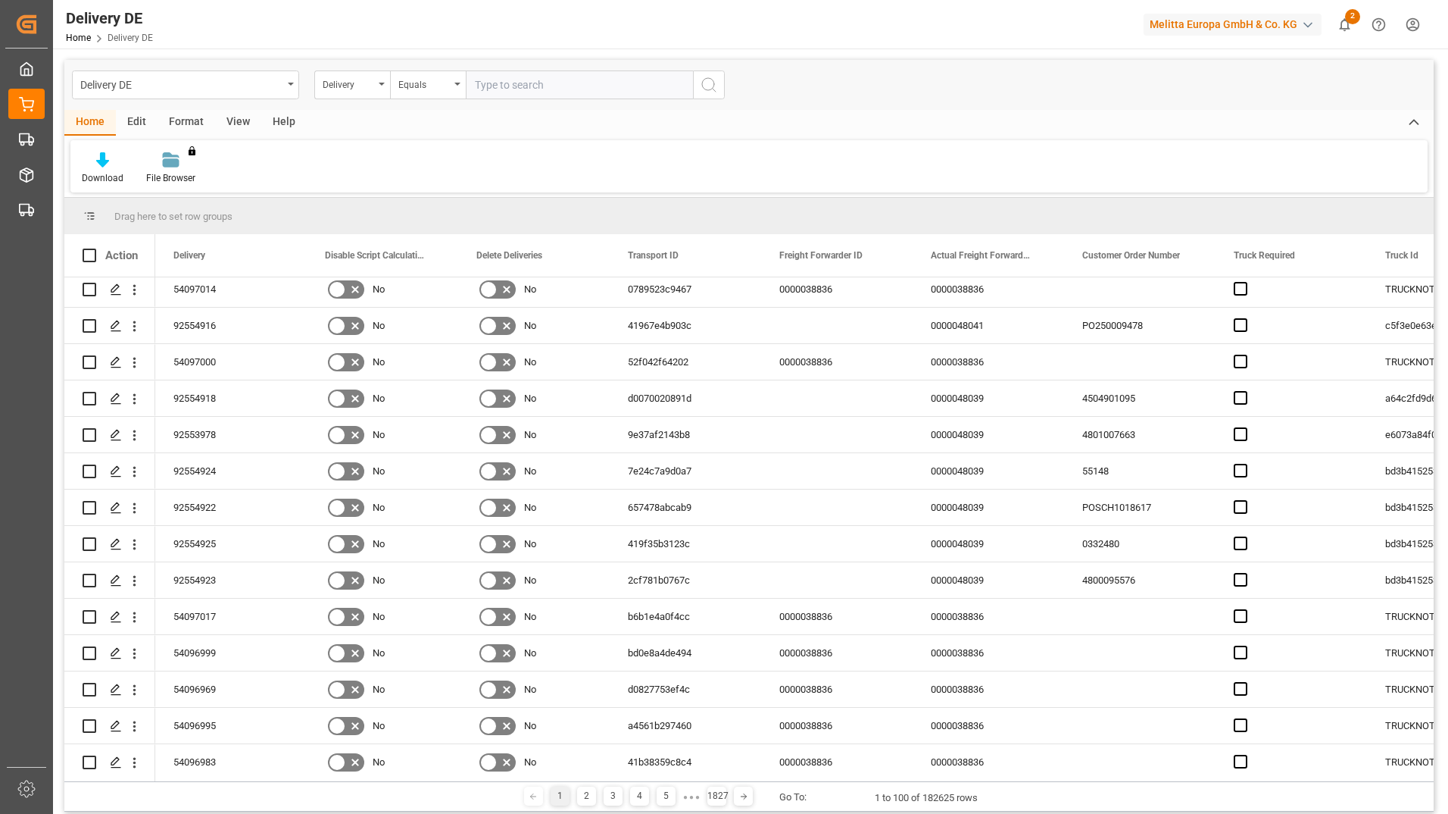
scroll to position [1212, 0]
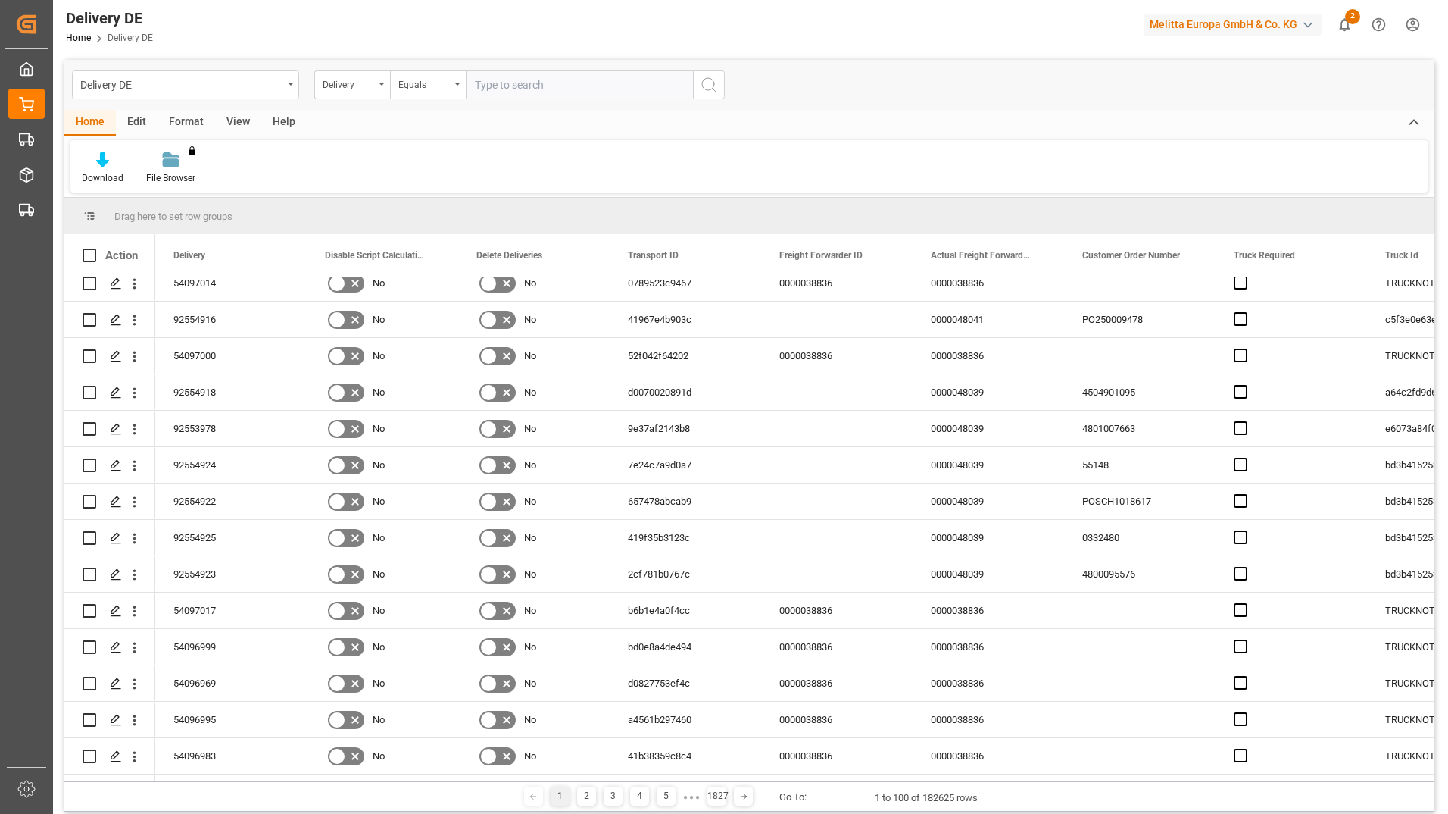
click at [323, 30] on div "Delivery DE Home Delivery DE Melitta Europa GmbH & Co. KG 2 Notifications Only …" at bounding box center [745, 24] width 1406 height 48
